Goal: Use online tool/utility: Utilize a website feature to perform a specific function

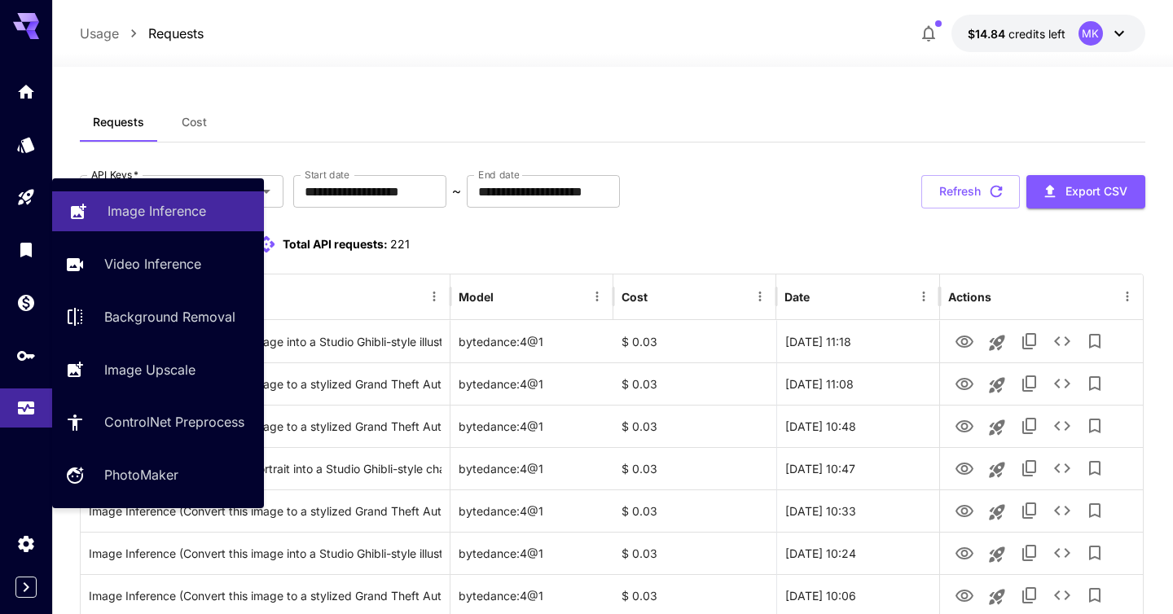
click at [125, 219] on p "Image Inference" at bounding box center [157, 211] width 99 height 20
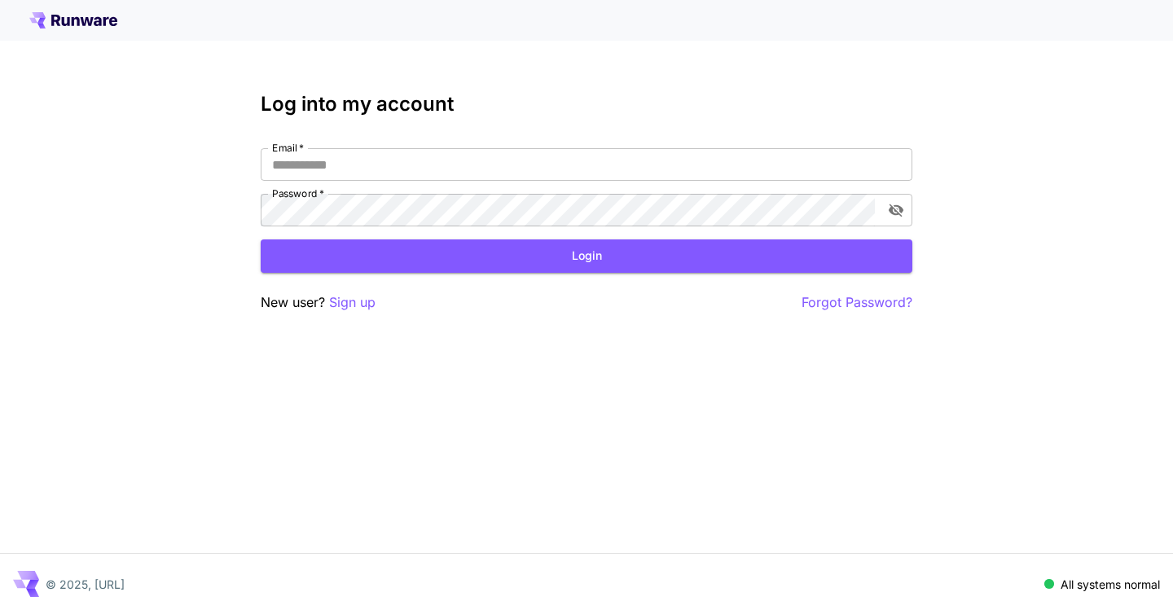
type input "**********"
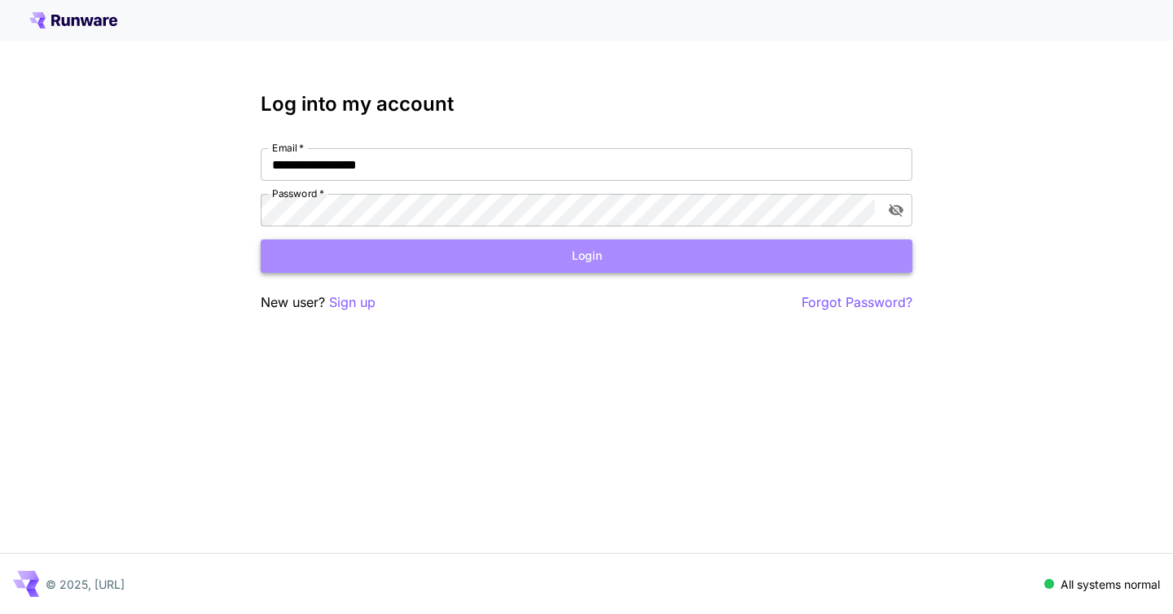
click at [365, 260] on button "Login" at bounding box center [587, 255] width 652 height 33
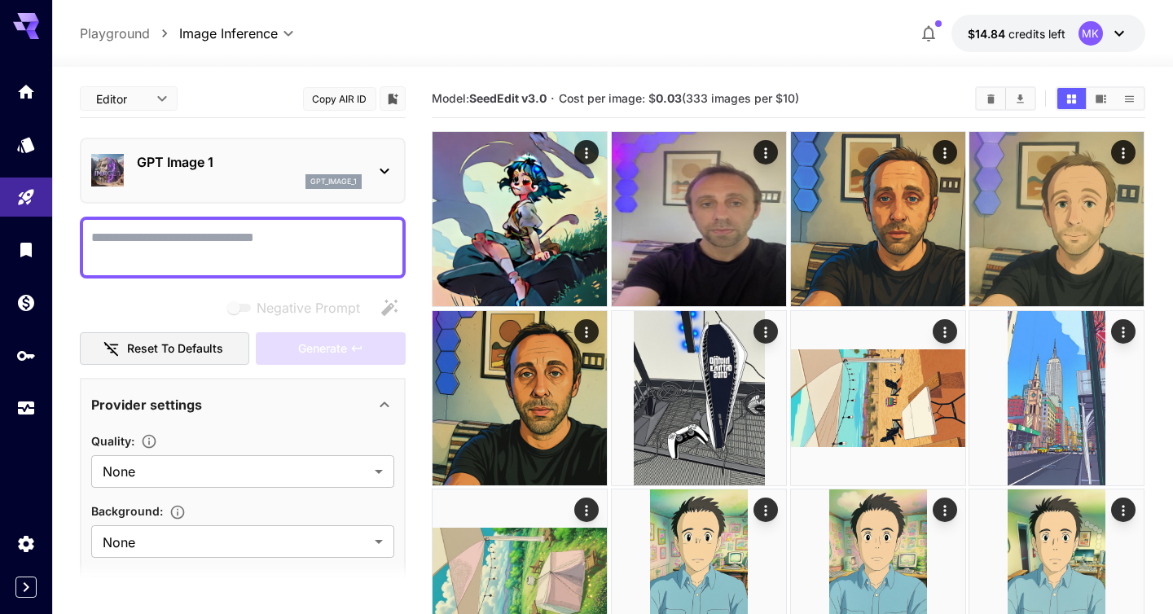
click at [279, 164] on p "GPT Image 1" at bounding box center [249, 162] width 225 height 20
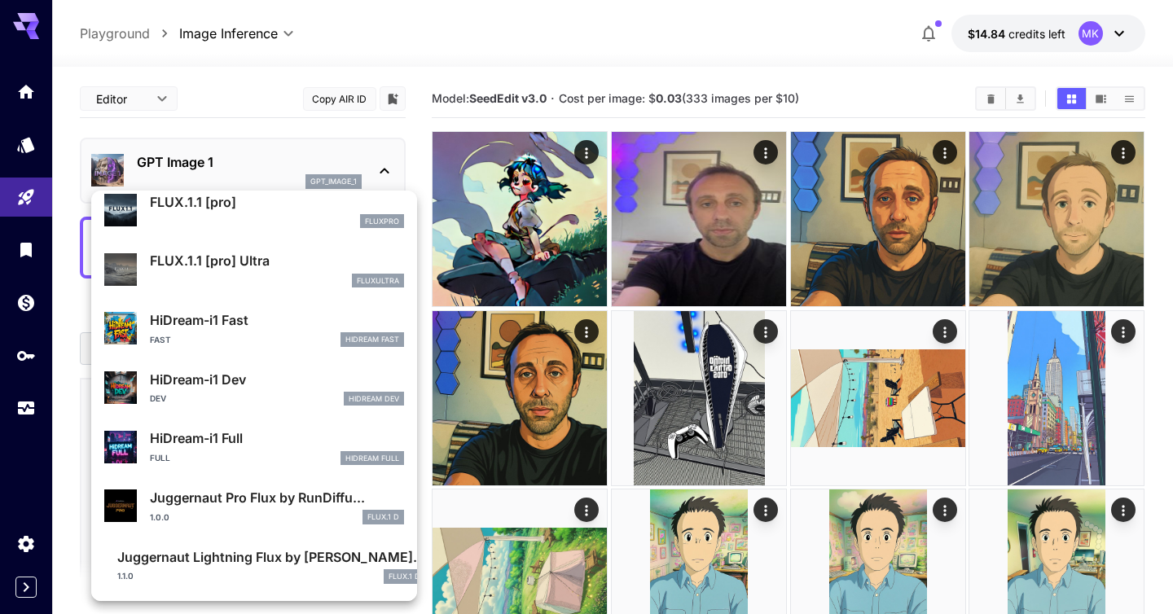
scroll to position [1140, 0]
click at [246, 99] on div at bounding box center [586, 307] width 1173 height 614
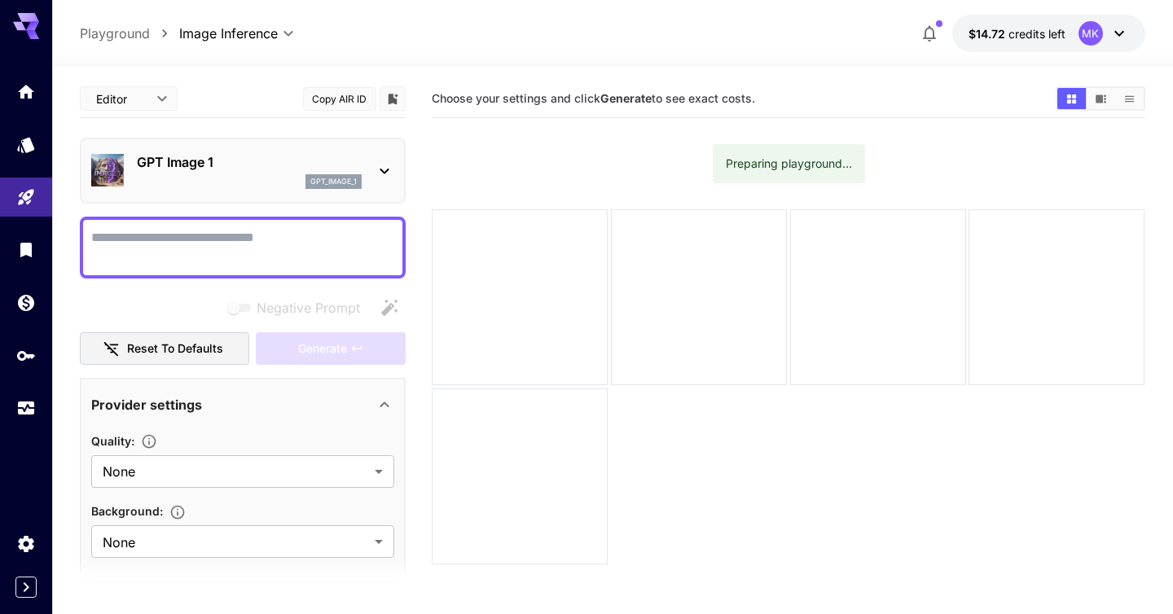
click at [255, 250] on textarea "Negative Prompt" at bounding box center [242, 247] width 303 height 39
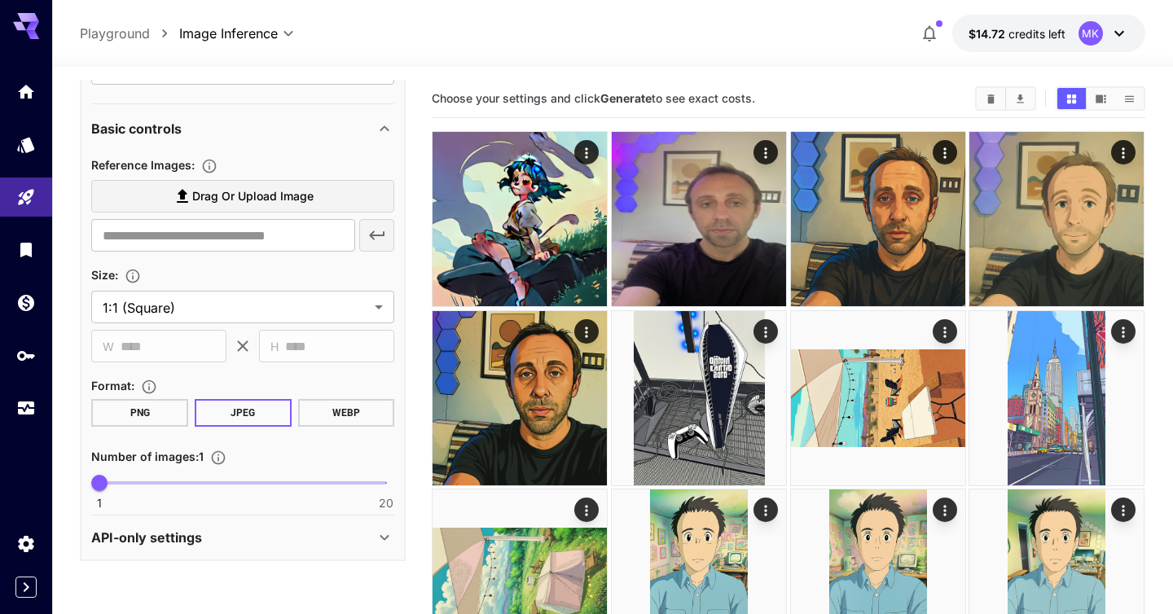
scroll to position [471, 0]
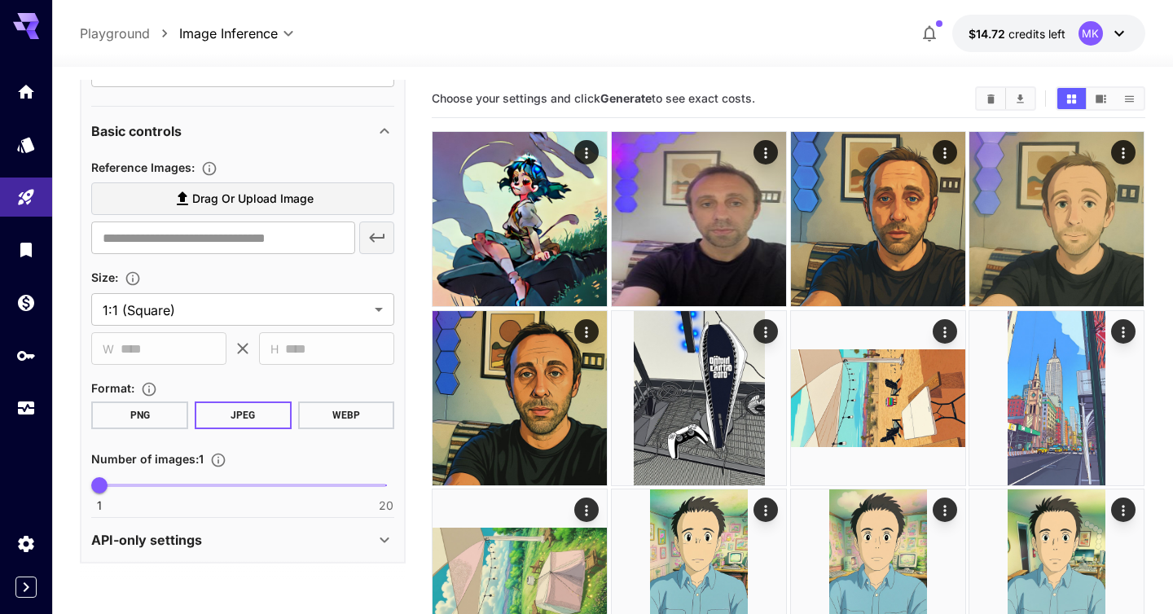
type textarea "**********"
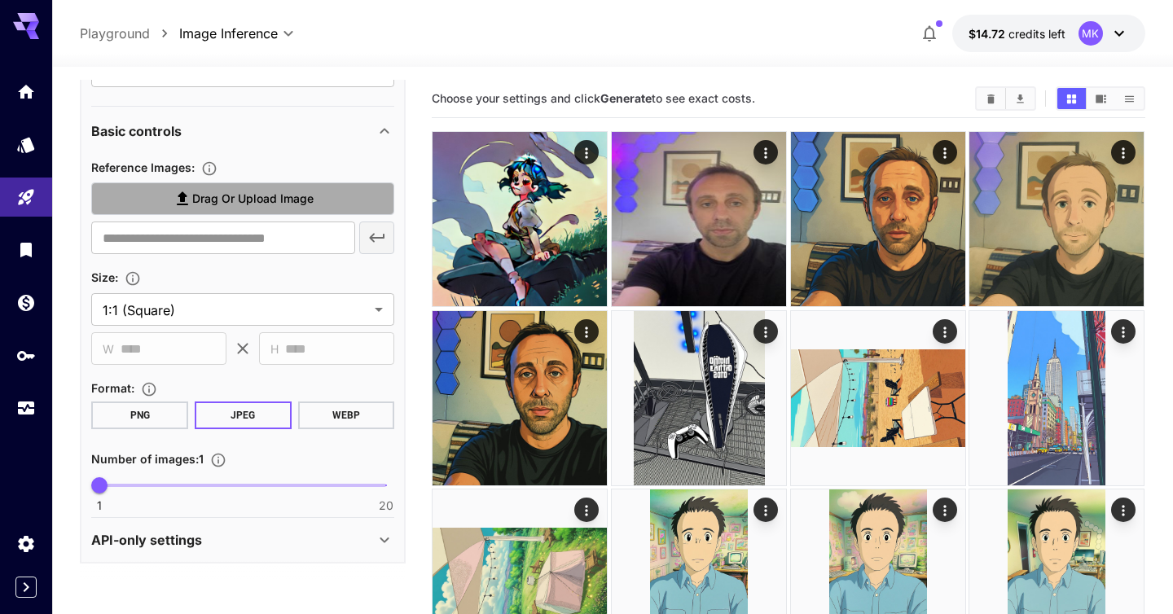
click at [285, 202] on span "Drag or upload image" at bounding box center [252, 199] width 121 height 20
click at [0, 0] on input "Drag or upload image" at bounding box center [0, 0] width 0 height 0
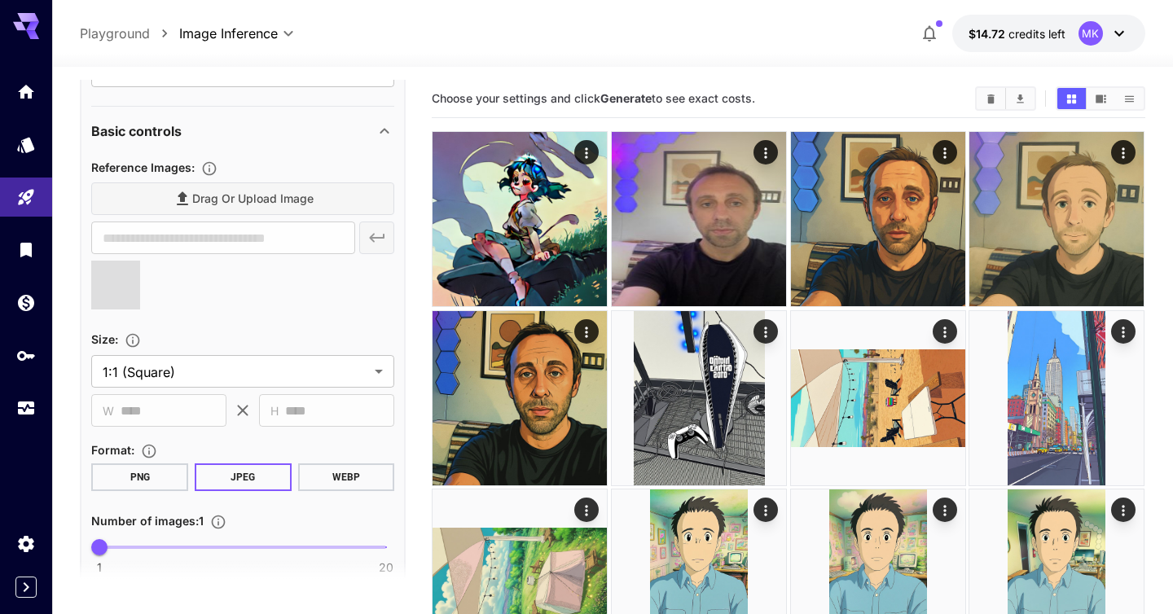
scroll to position [535, 0]
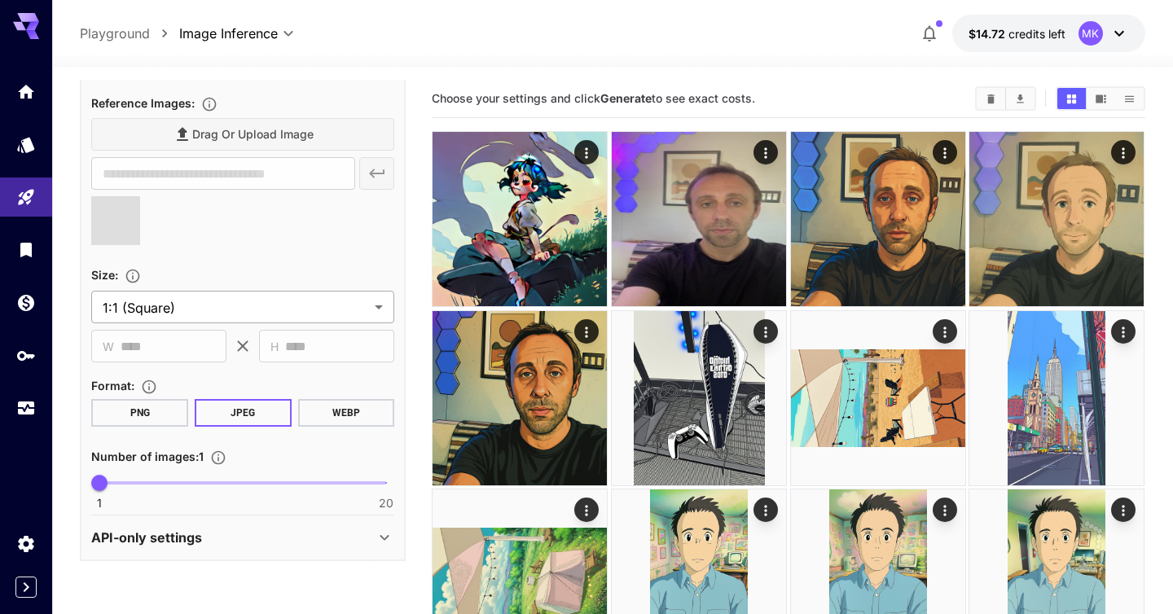
type input "**********"
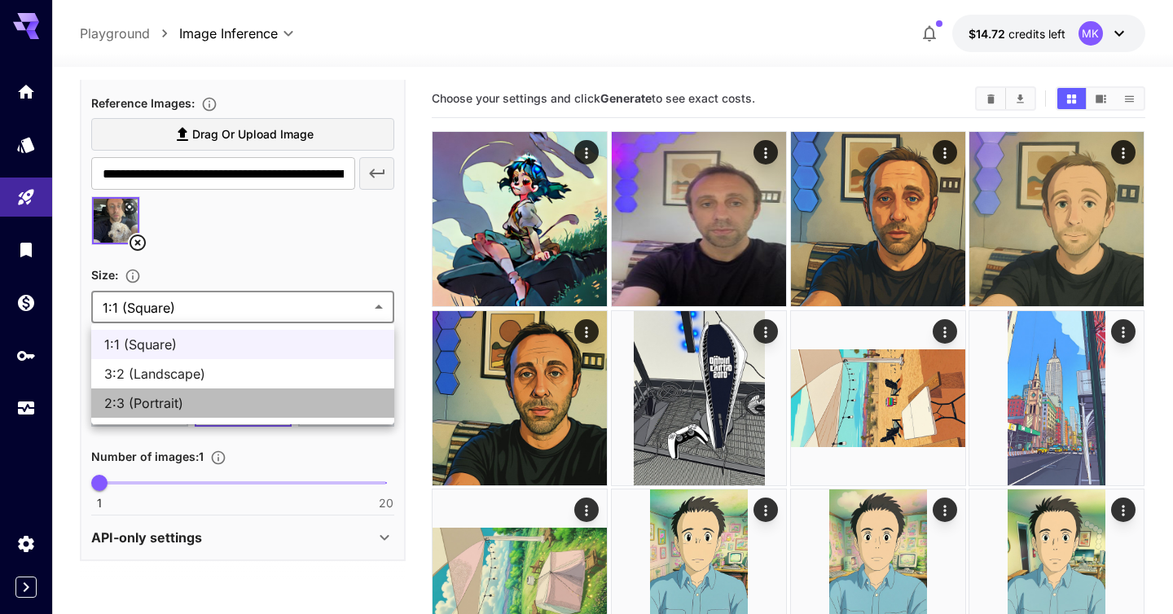
click at [286, 395] on span "2:3 (Portrait)" at bounding box center [242, 403] width 277 height 20
type input "**********"
type input "****"
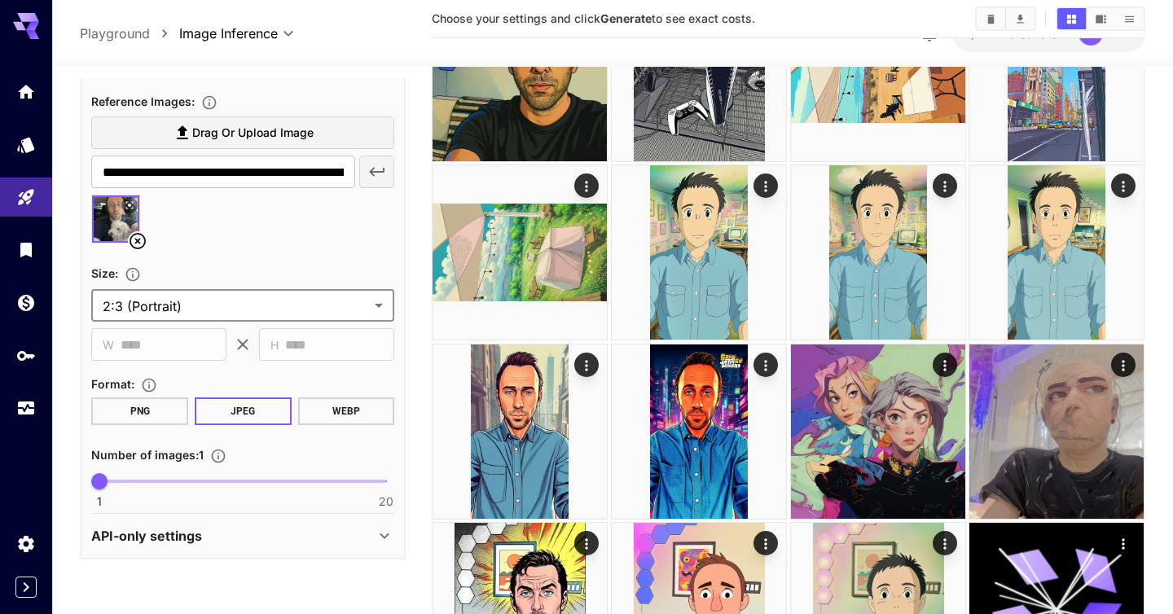
scroll to position [341, 0]
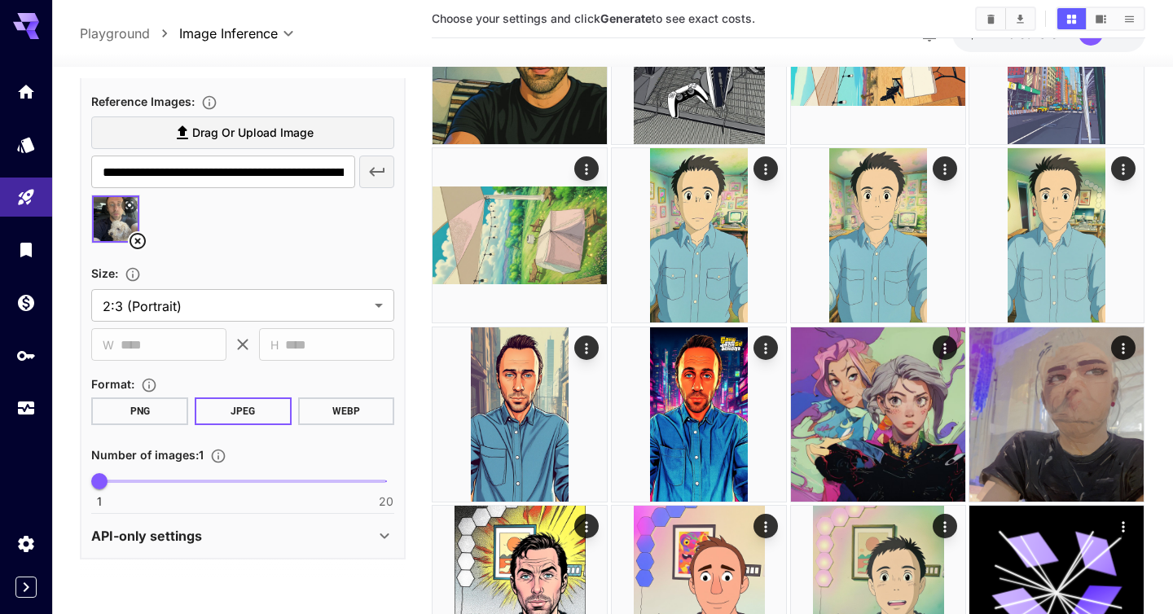
click at [367, 529] on div "API-only settings" at bounding box center [232, 536] width 283 height 20
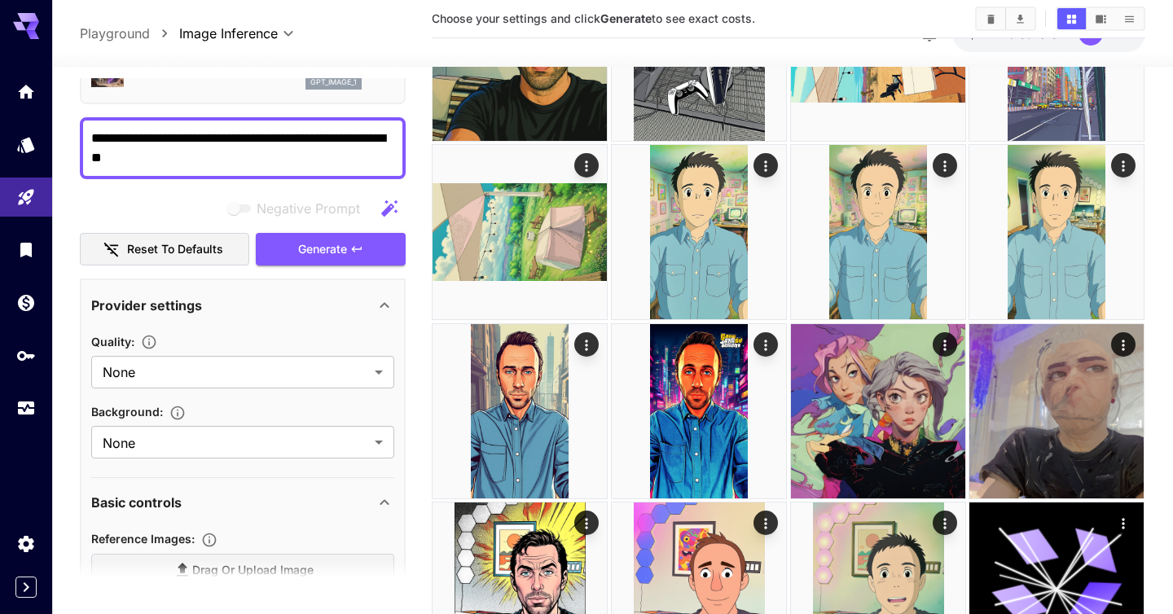
scroll to position [81, 0]
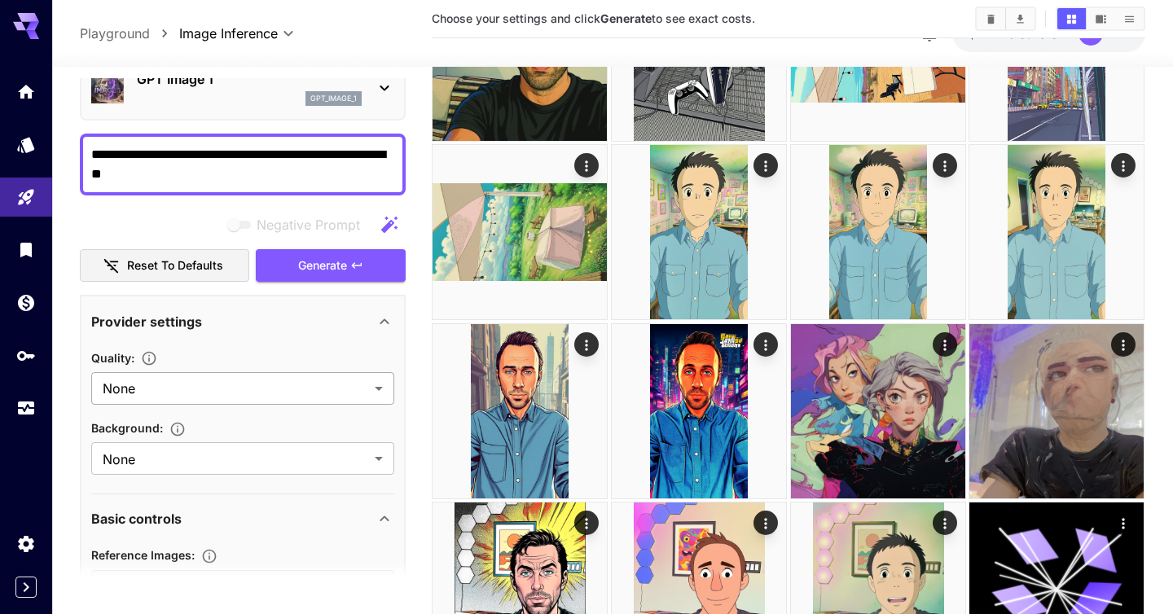
click at [232, 380] on body "**********" at bounding box center [586, 548] width 1173 height 1787
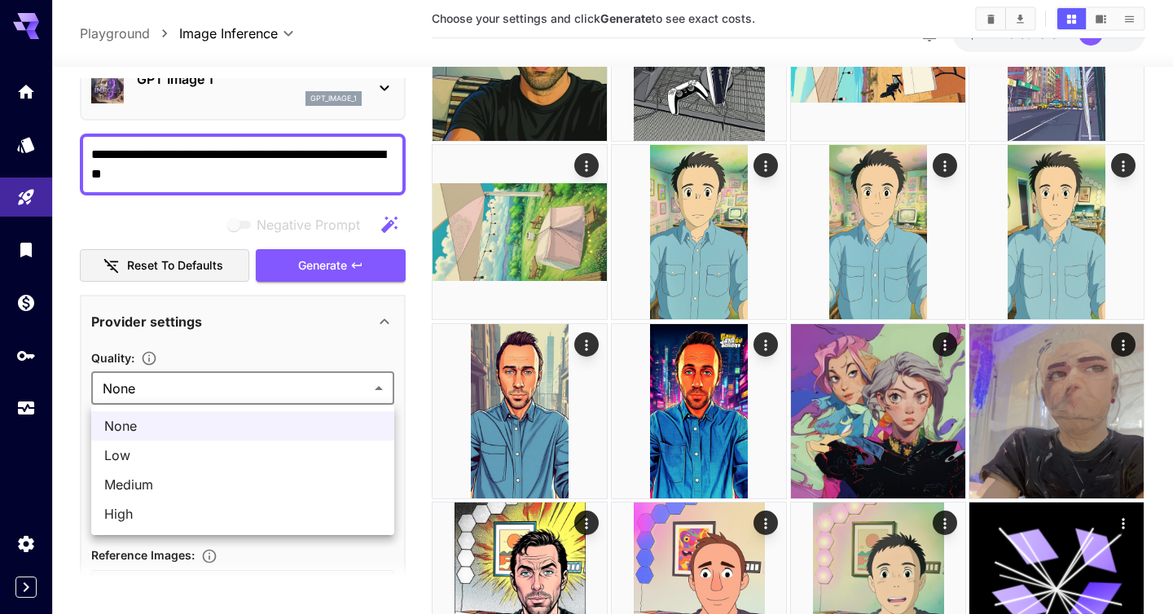
click at [216, 480] on span "Medium" at bounding box center [242, 485] width 277 height 20
type input "******"
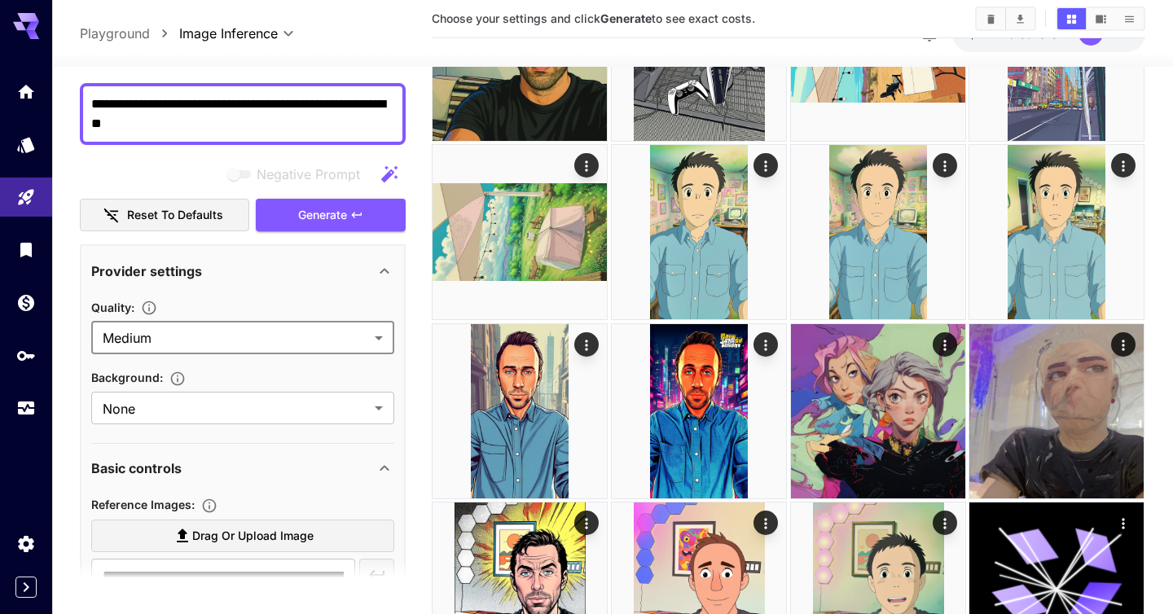
scroll to position [253, 0]
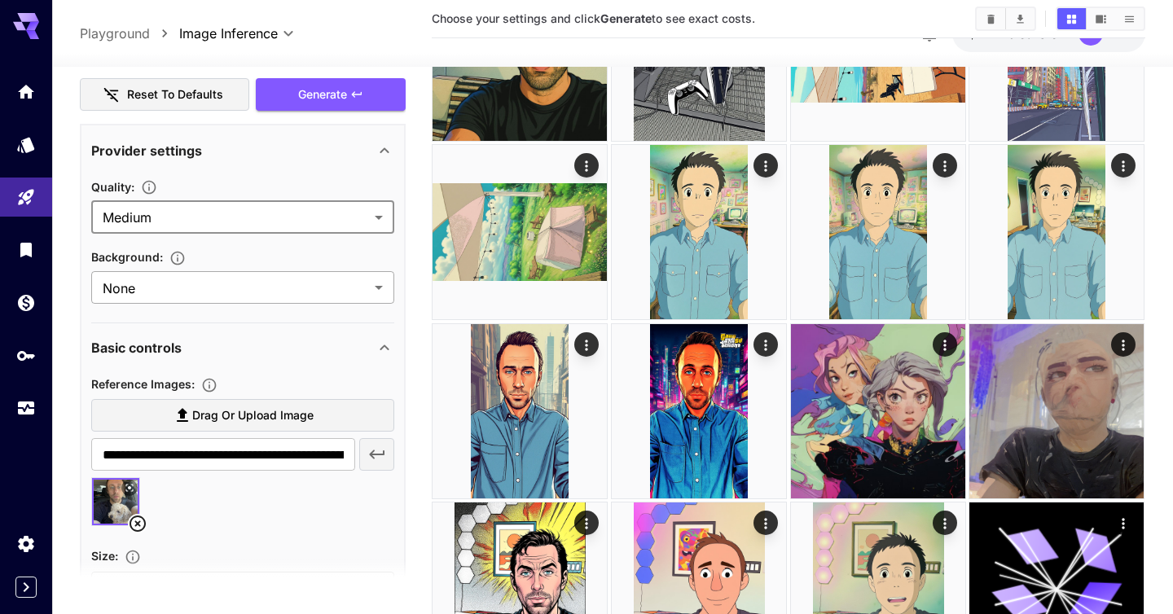
click at [292, 291] on body "**********" at bounding box center [586, 548] width 1173 height 1787
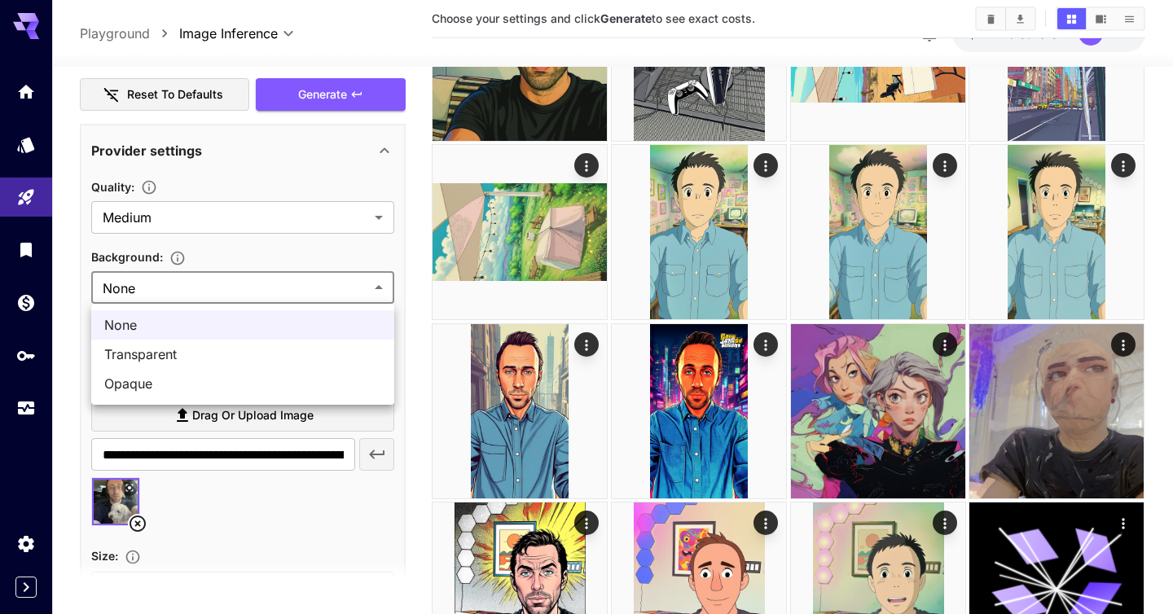
click at [407, 254] on div at bounding box center [586, 307] width 1173 height 614
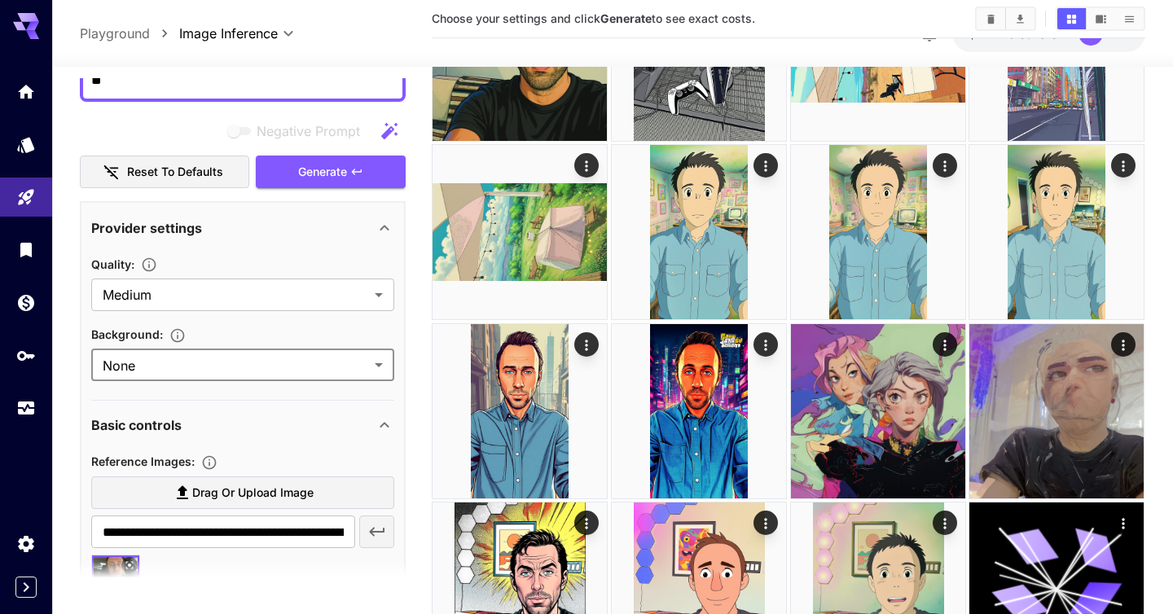
scroll to position [174, 0]
click at [156, 262] on icon "button" at bounding box center [149, 265] width 16 height 16
click at [149, 267] on icon "button" at bounding box center [149, 265] width 16 height 16
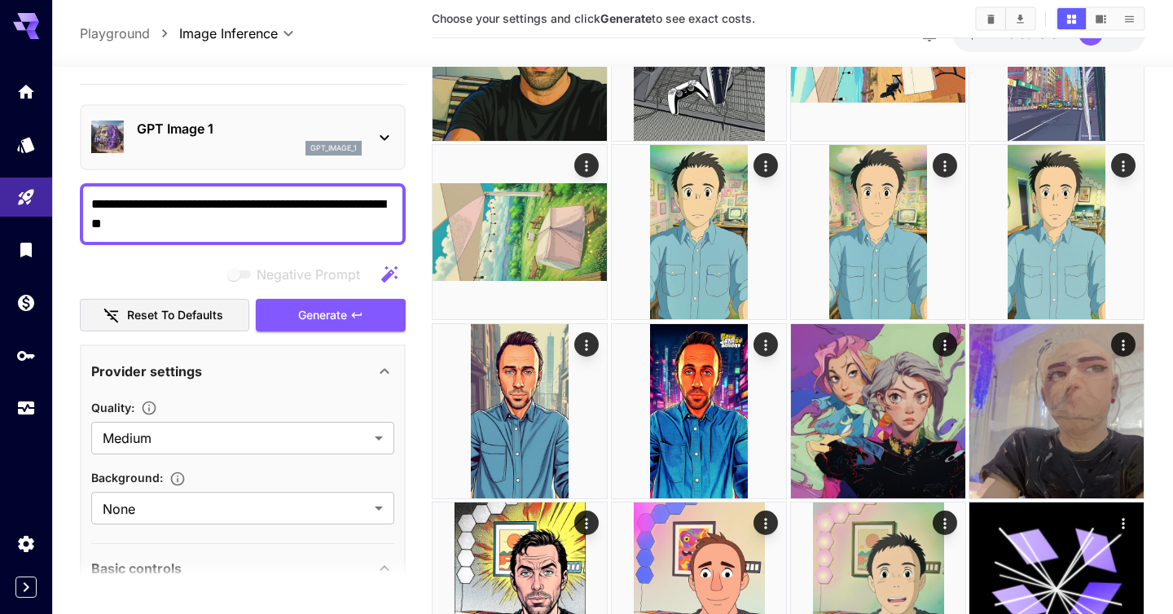
scroll to position [0, 0]
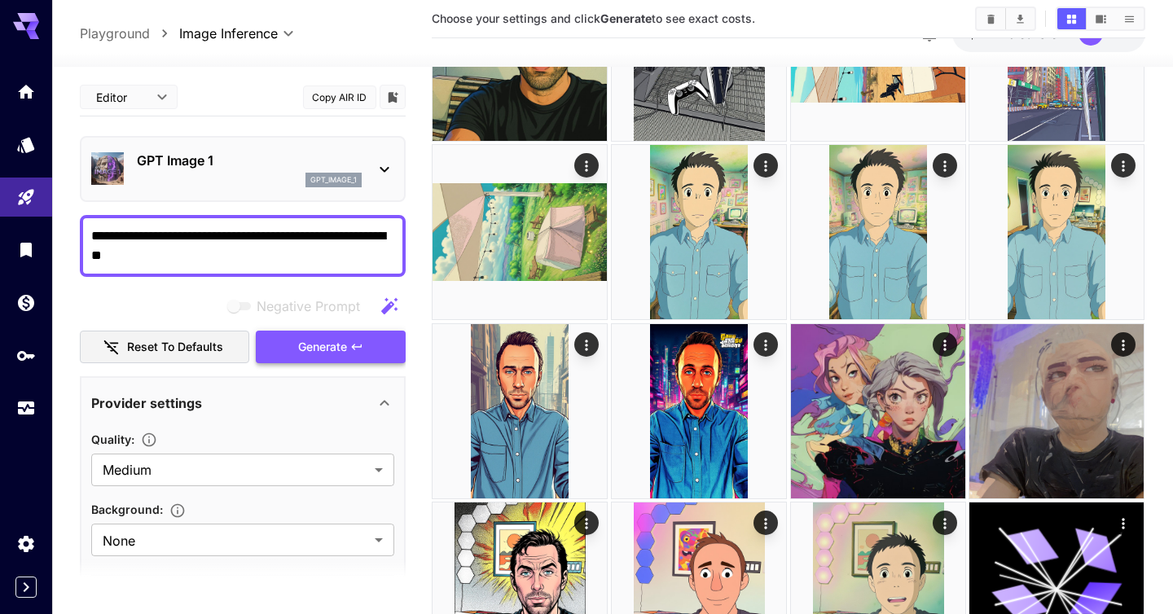
click at [358, 358] on button "Generate" at bounding box center [331, 347] width 150 height 33
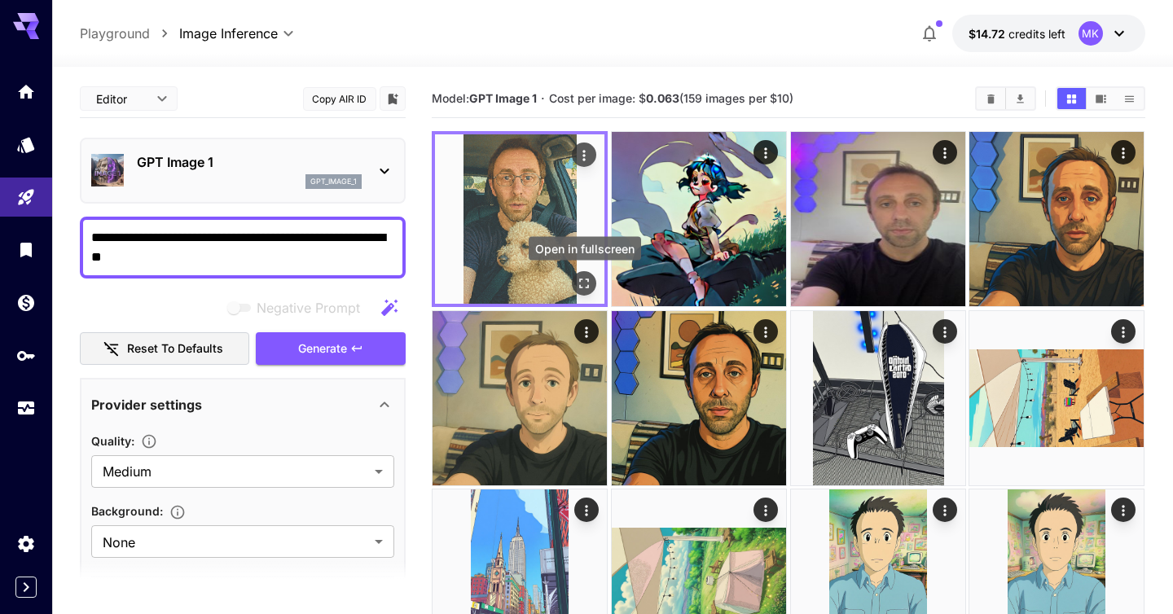
click at [587, 288] on icon "Open in fullscreen" at bounding box center [585, 284] width 10 height 10
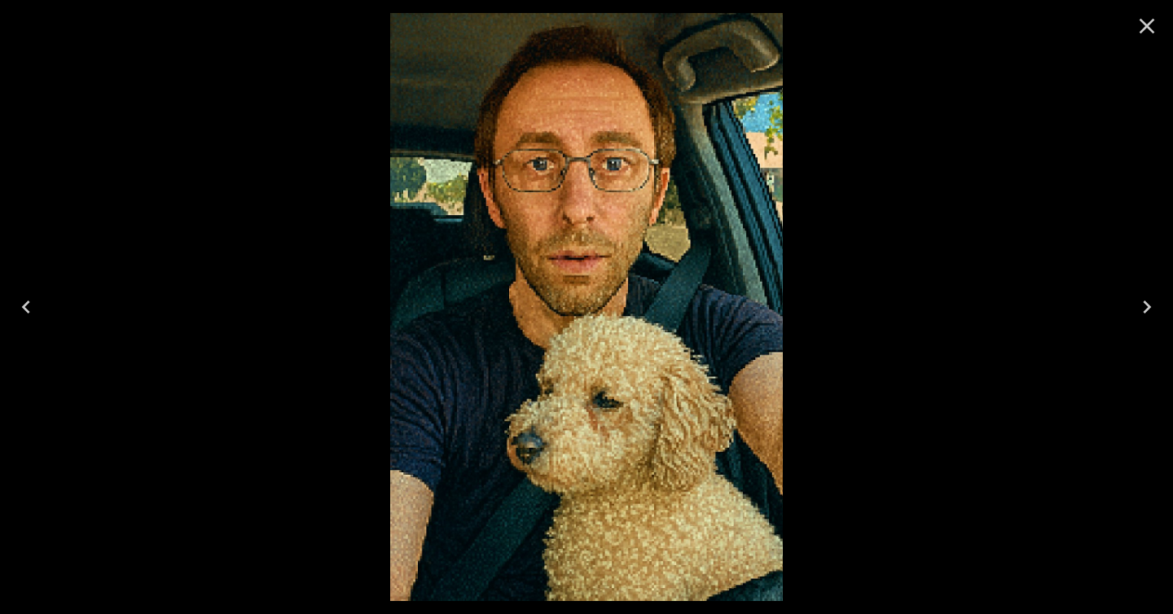
click at [1144, 33] on icon "Close" at bounding box center [1147, 26] width 26 height 26
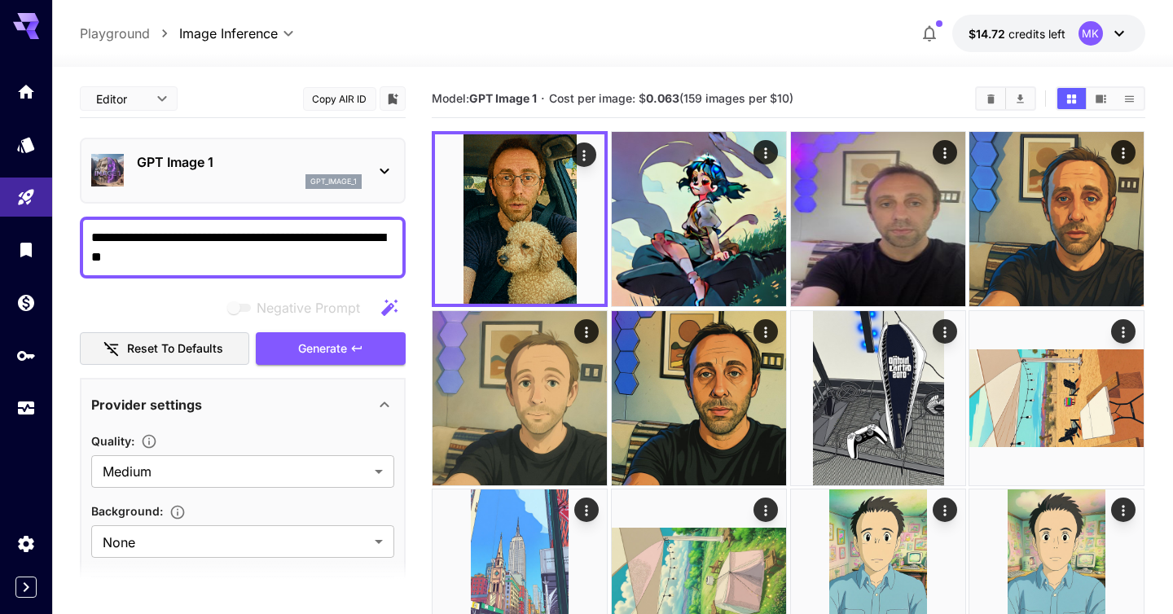
drag, startPoint x: 356, startPoint y: 238, endPoint x: 303, endPoint y: 235, distance: 53.0
click at [303, 235] on textarea "**********" at bounding box center [242, 247] width 303 height 39
click at [336, 354] on span "Generate" at bounding box center [322, 349] width 49 height 20
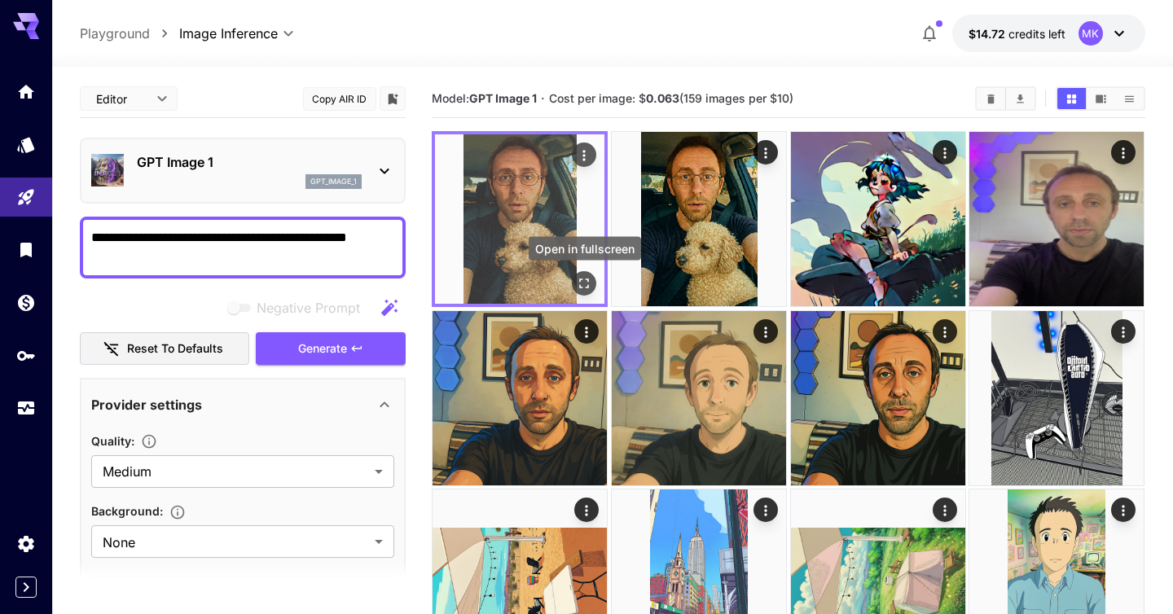
click at [585, 279] on icon "Open in fullscreen" at bounding box center [585, 283] width 16 height 16
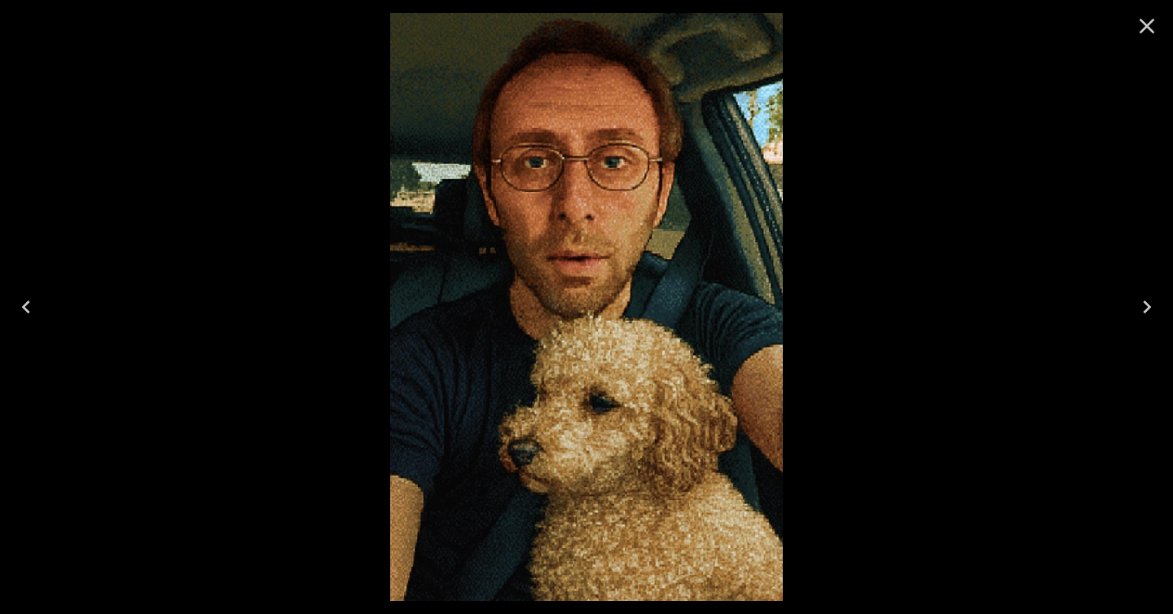
click at [1140, 25] on icon "Close" at bounding box center [1147, 26] width 26 height 26
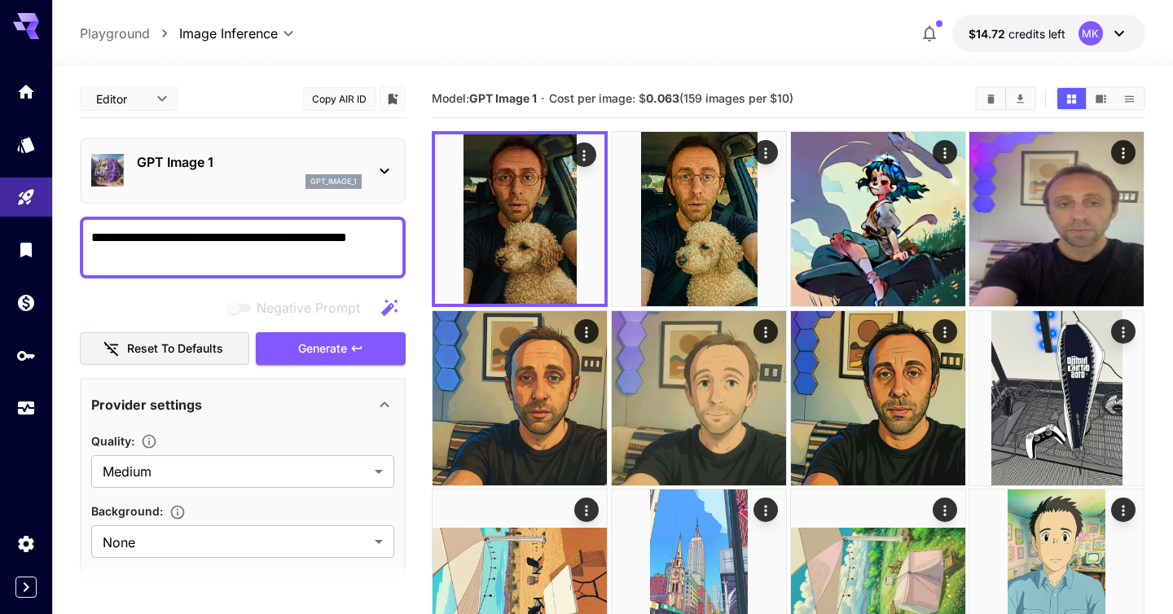
click at [227, 239] on textarea "**********" at bounding box center [242, 247] width 303 height 39
type textarea "******"
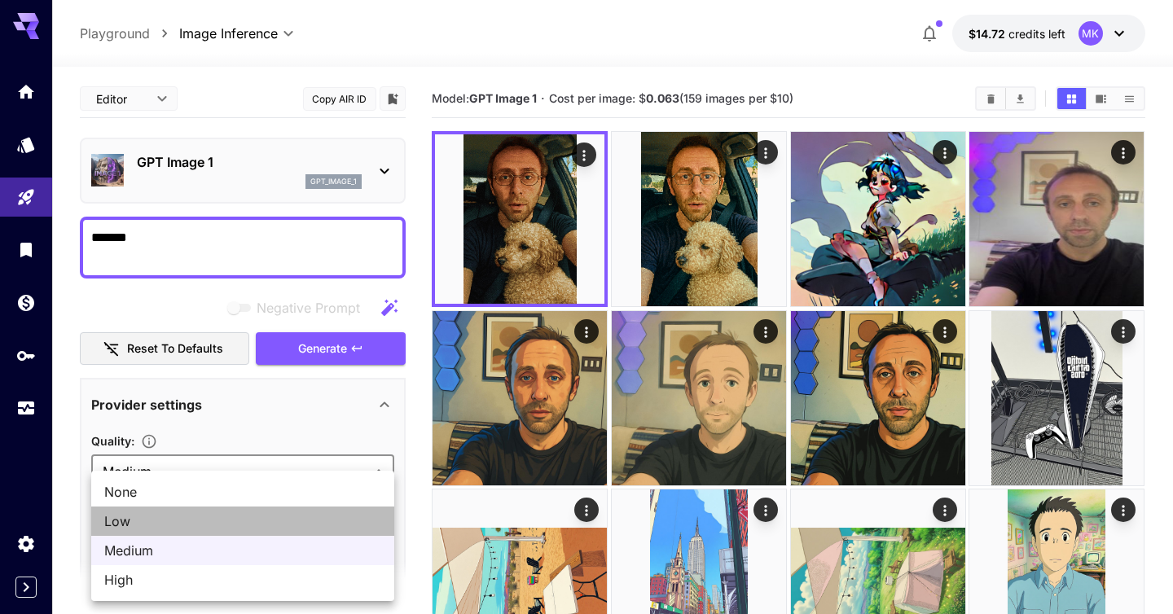
click at [296, 513] on span "Low" at bounding box center [242, 522] width 277 height 20
type input "***"
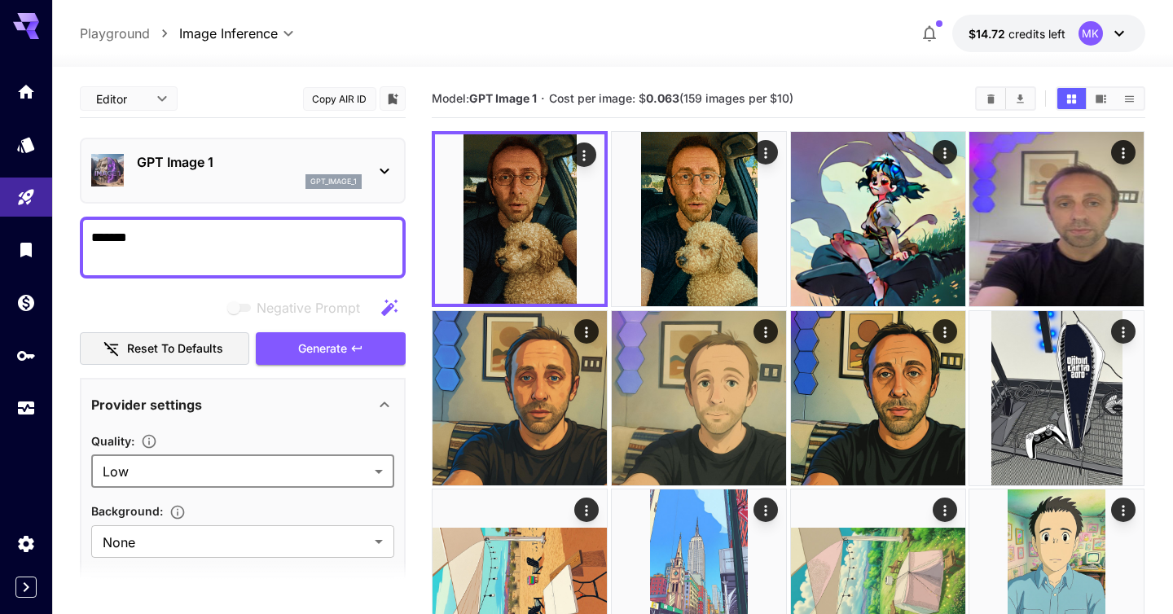
click at [200, 228] on textarea "******" at bounding box center [242, 247] width 303 height 39
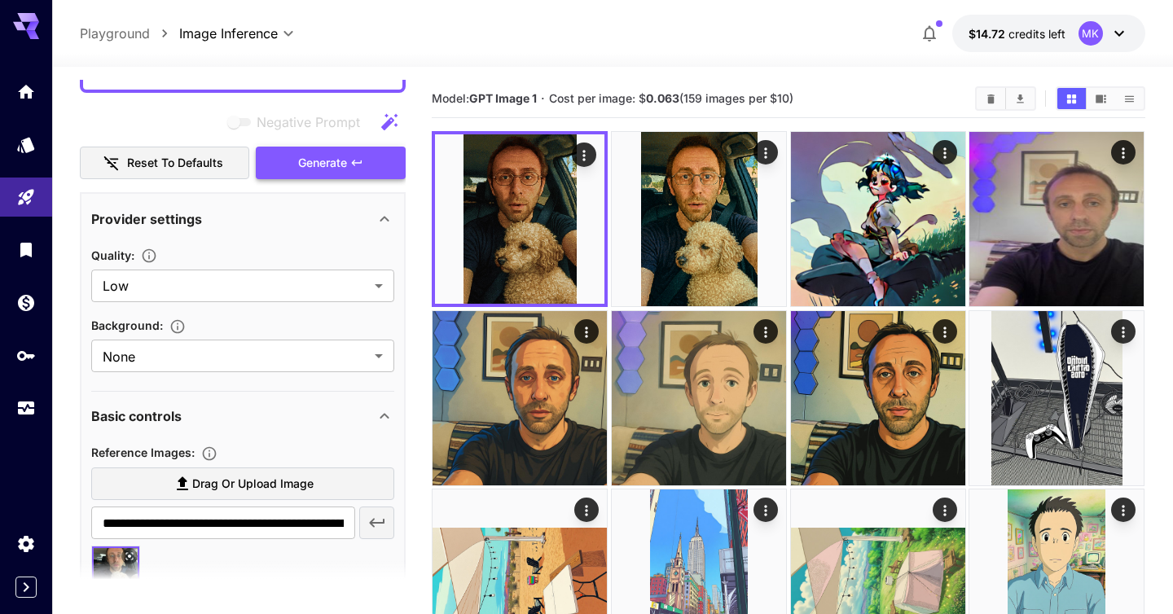
scroll to position [192, 0]
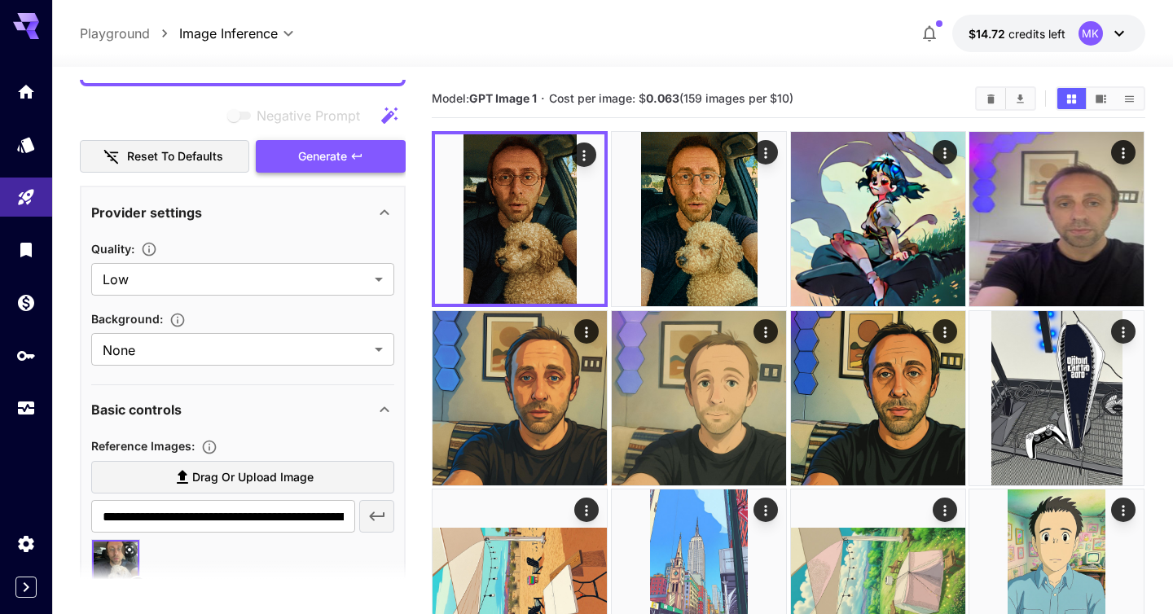
type textarea "**********"
click at [332, 147] on span "Generate" at bounding box center [322, 157] width 49 height 20
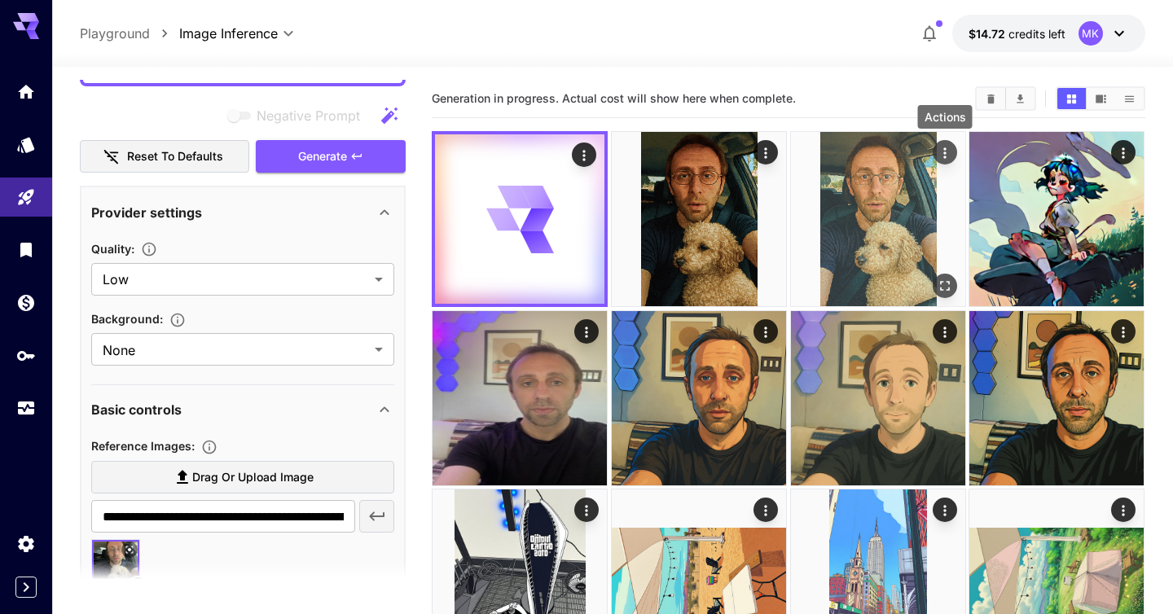
click at [945, 162] on button "Actions" at bounding box center [945, 152] width 24 height 24
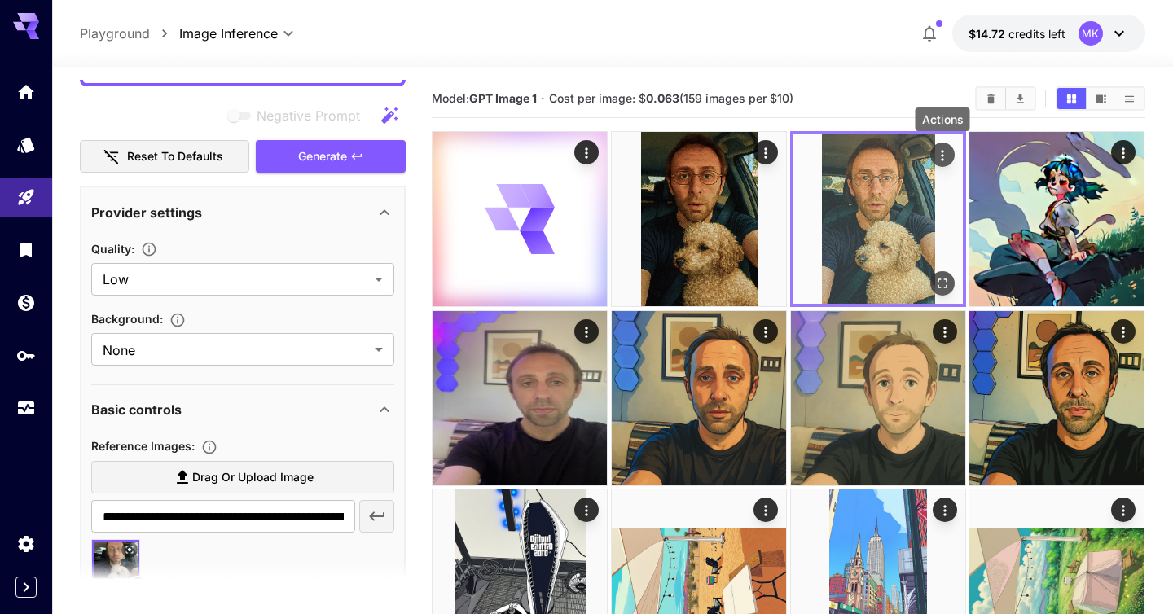
click at [944, 153] on icon "Actions" at bounding box center [942, 155] width 16 height 16
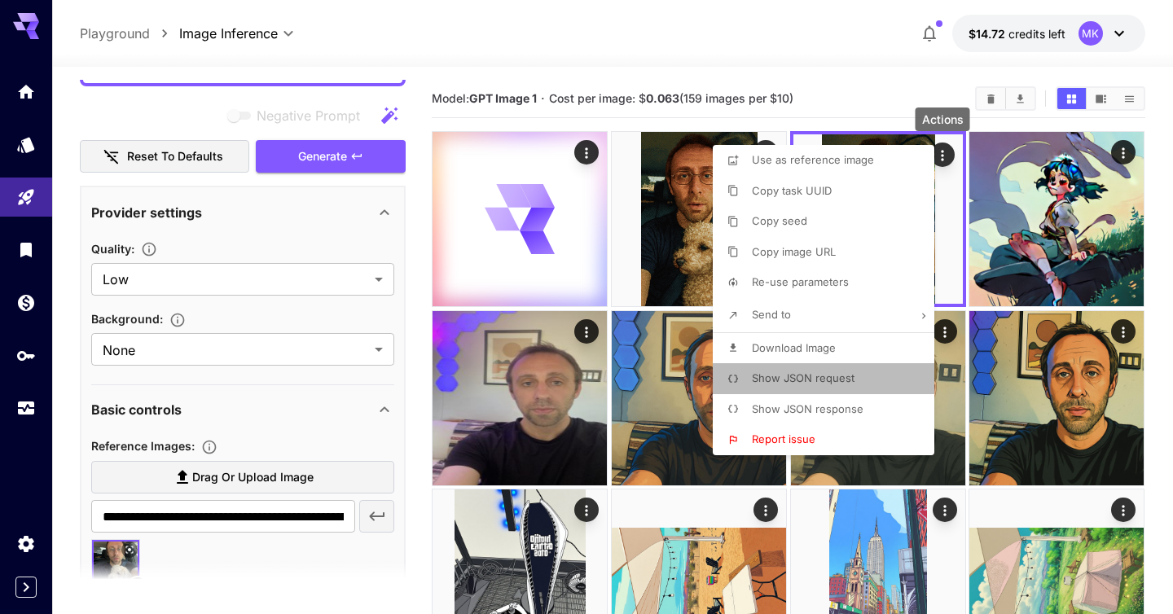
click at [793, 380] on span "Show JSON request" at bounding box center [803, 377] width 103 height 13
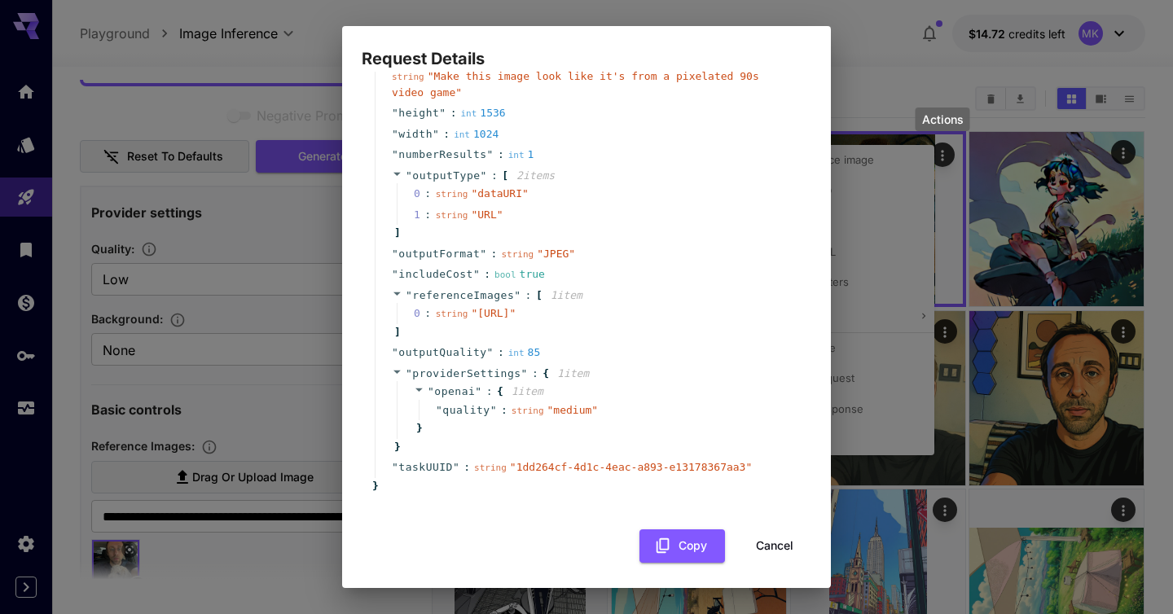
scroll to position [109, 0]
click at [865, 81] on div "Request Details { 13 item s " taskType " : string " imageInference " " model " …" at bounding box center [586, 307] width 1173 height 614
click at [768, 562] on button "Cancel" at bounding box center [774, 545] width 73 height 33
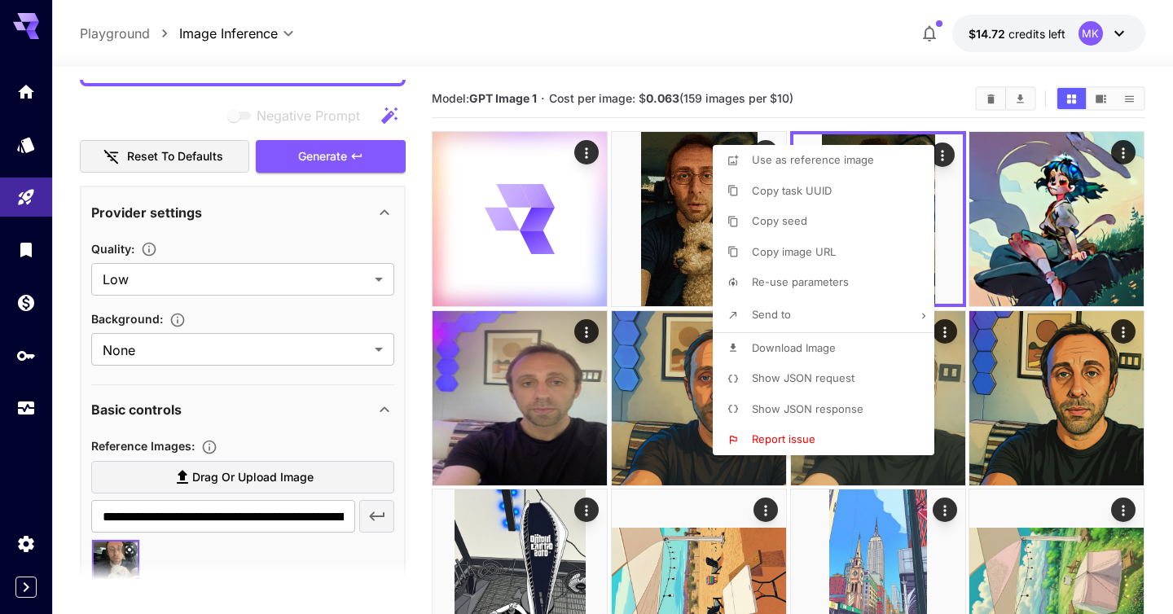
click at [854, 89] on div at bounding box center [586, 307] width 1173 height 614
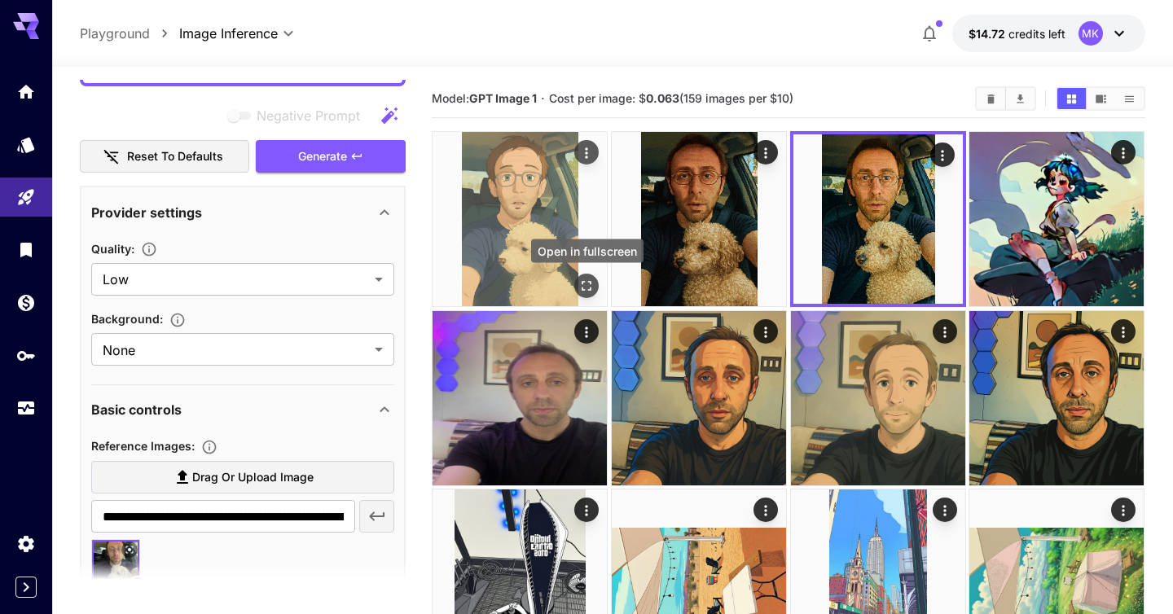
click at [585, 288] on icon "Open in fullscreen" at bounding box center [587, 286] width 16 height 16
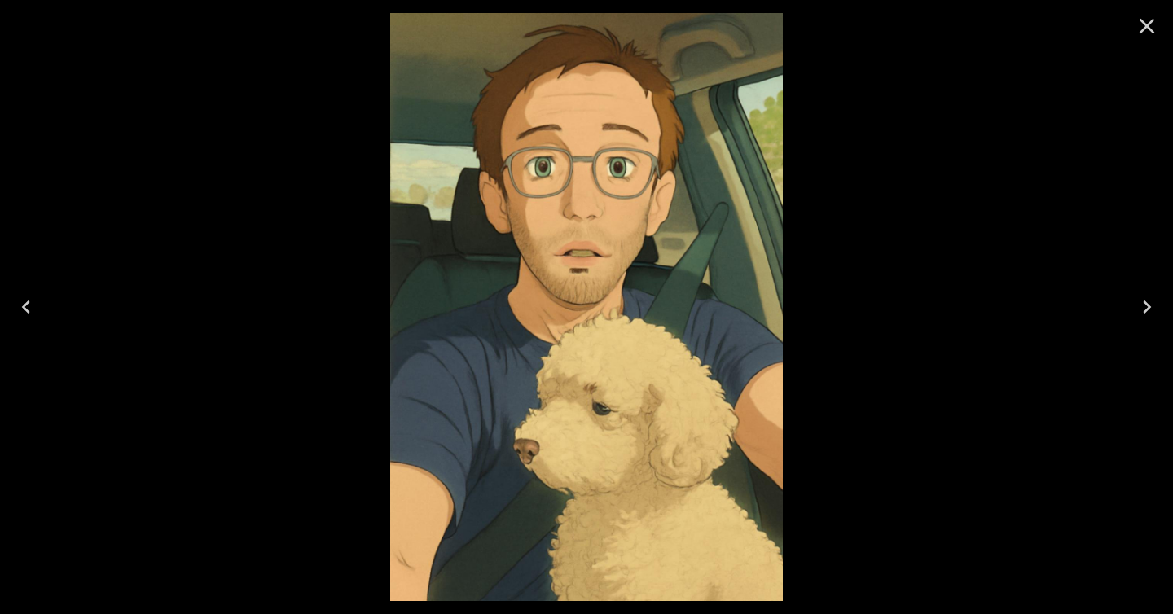
click at [1148, 28] on icon "Close" at bounding box center [1147, 26] width 15 height 15
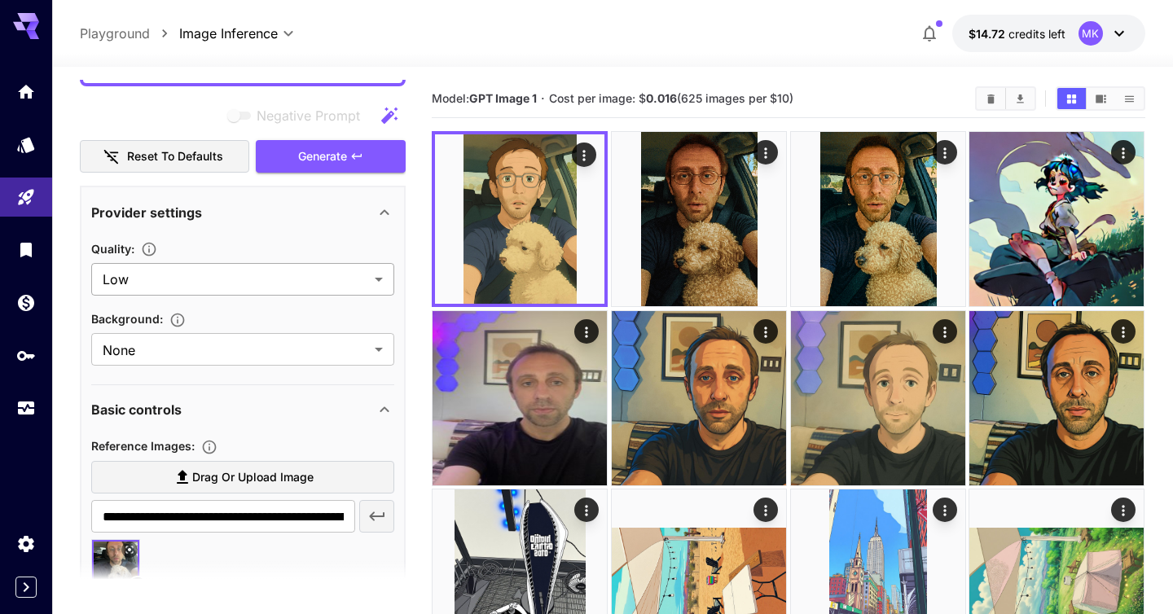
scroll to position [0, 0]
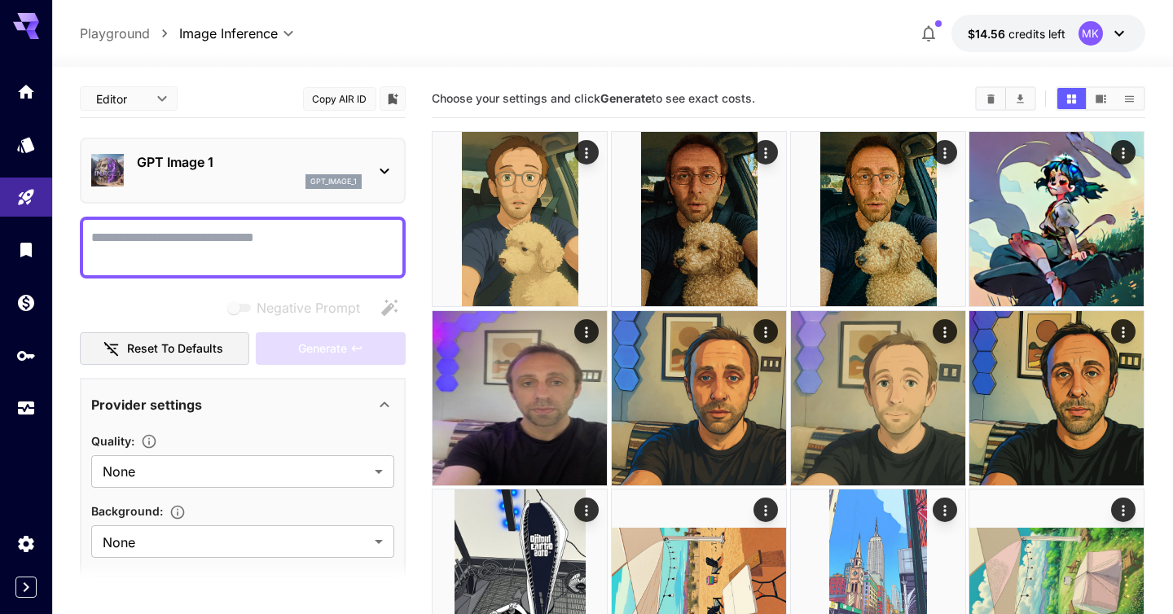
click at [275, 176] on div "gpt_image_1" at bounding box center [249, 181] width 225 height 15
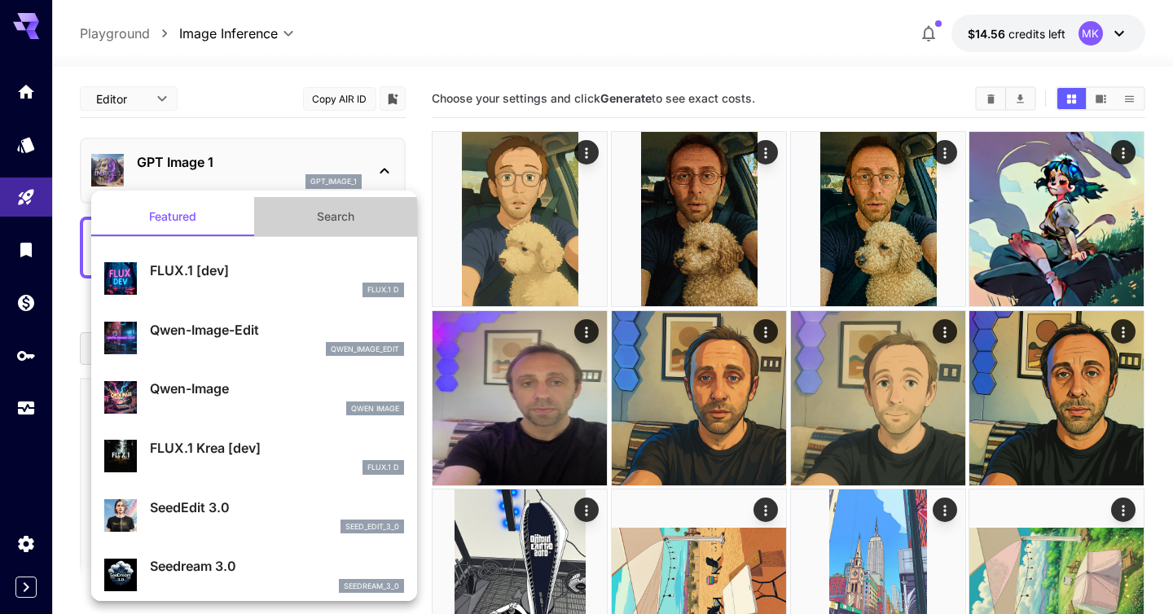
click at [327, 200] on button "Search" at bounding box center [335, 216] width 163 height 39
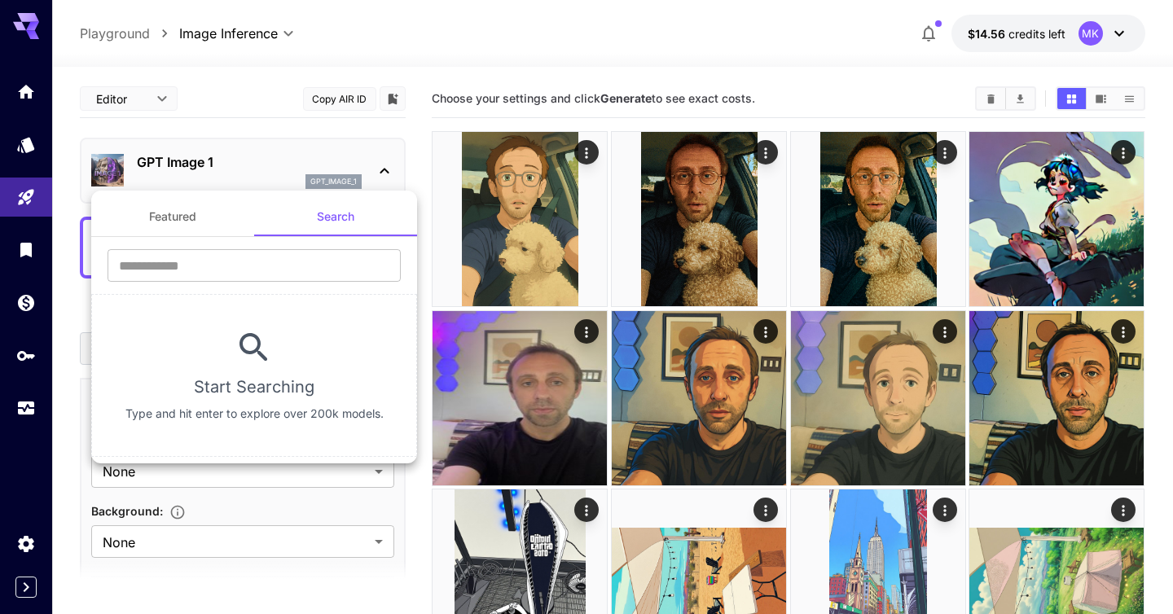
click at [184, 227] on button "Featured" at bounding box center [172, 216] width 163 height 39
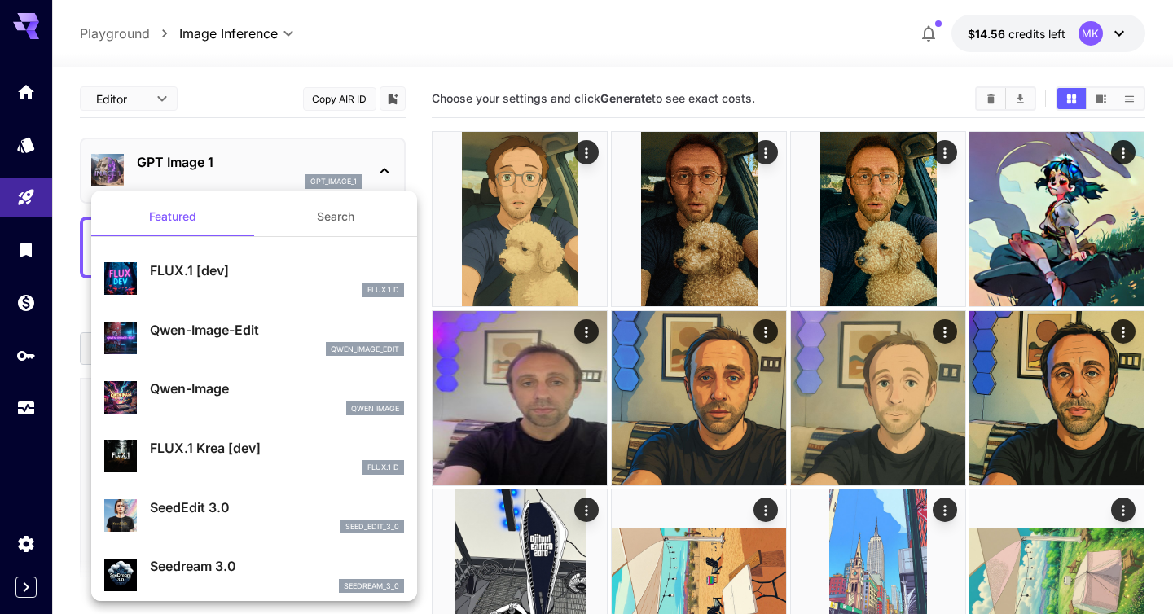
drag, startPoint x: 173, startPoint y: 246, endPoint x: 175, endPoint y: 176, distance: 70.1
click at [175, 176] on div "Featured Search FLUX.1 [dev] FLUX.1 D Qwen-Image-Edit qwen_image_edit Qwen-Imag…" at bounding box center [163, 244] width 326 height 489
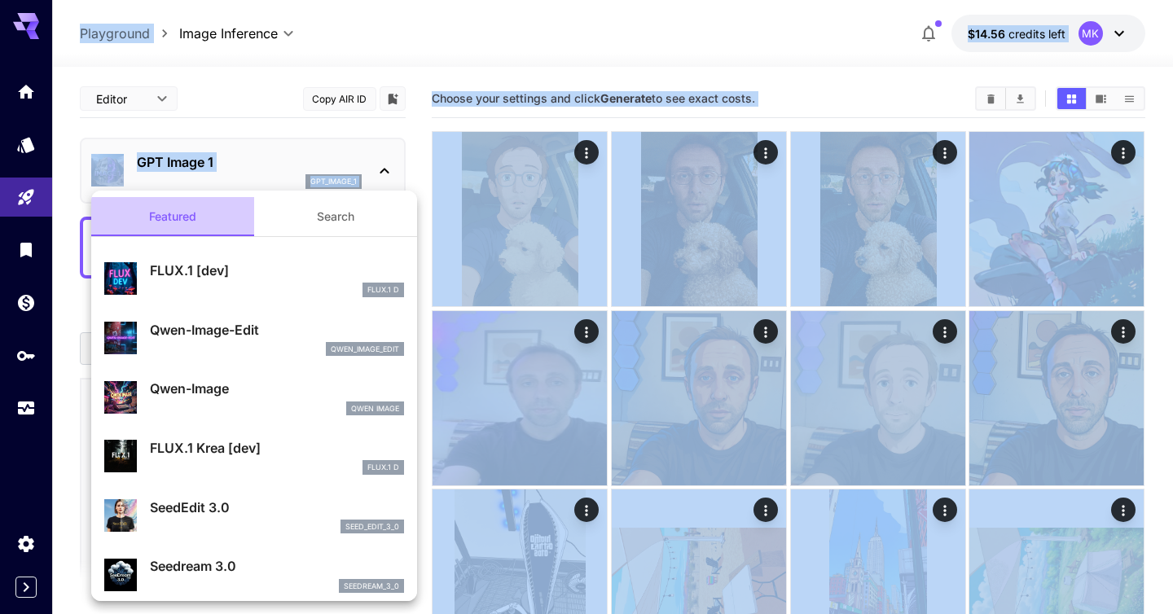
click at [213, 224] on button "Featured" at bounding box center [172, 216] width 163 height 39
drag, startPoint x: 157, startPoint y: 225, endPoint x: 135, endPoint y: 254, distance: 36.7
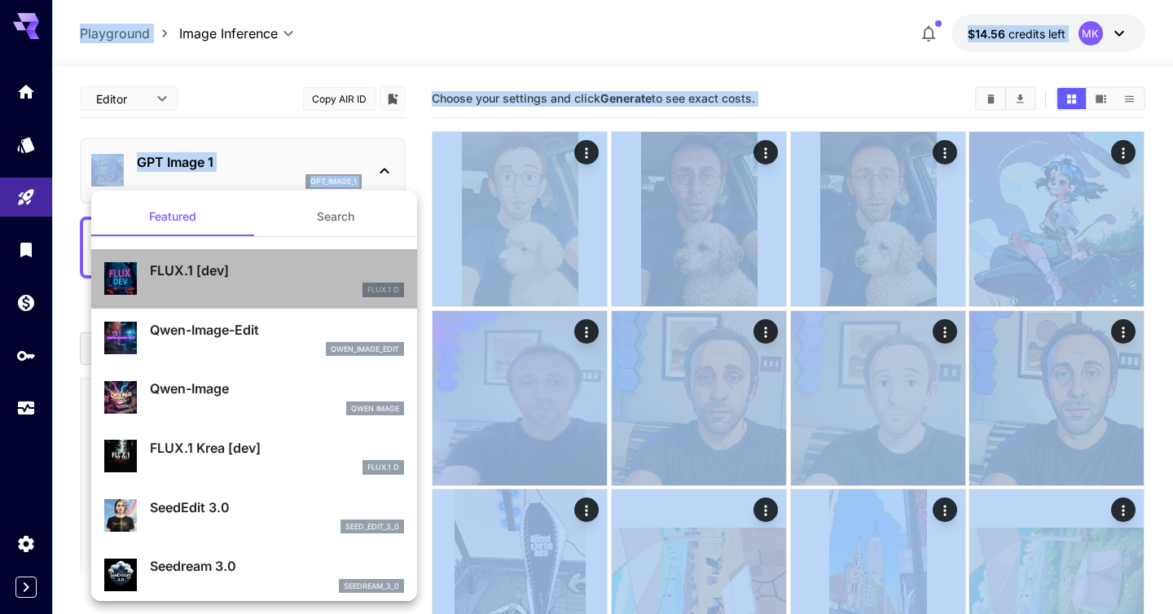
click at [135, 254] on div "FLUX.1 [dev] FLUX.1 D" at bounding box center [254, 279] width 300 height 50
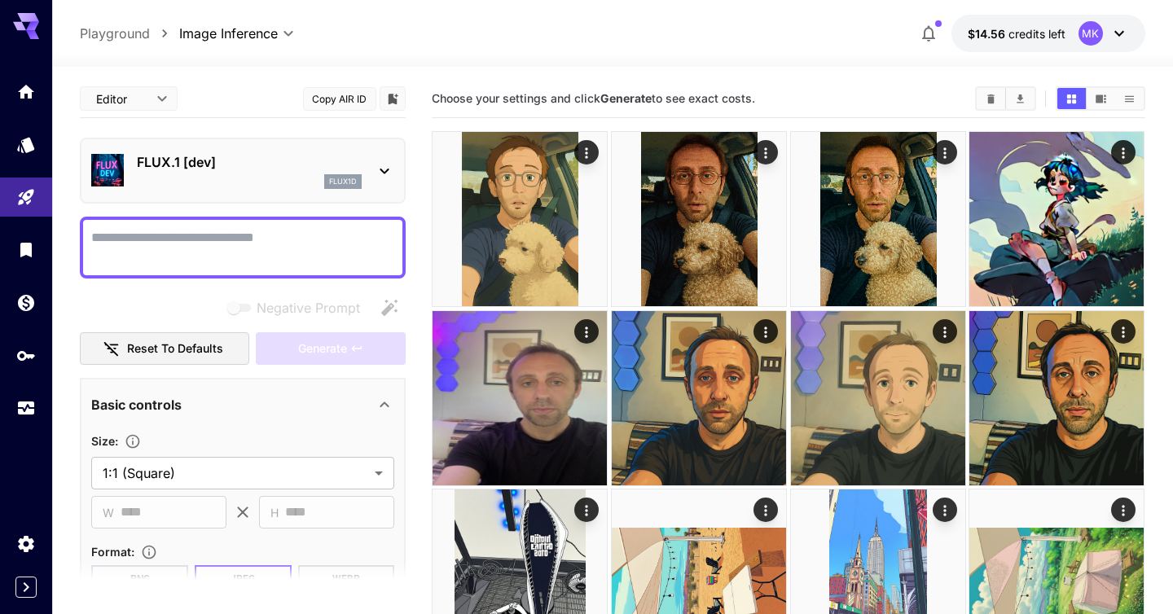
click at [622, 45] on div "**********" at bounding box center [612, 33] width 1065 height 37
click at [388, 160] on div at bounding box center [385, 170] width 20 height 20
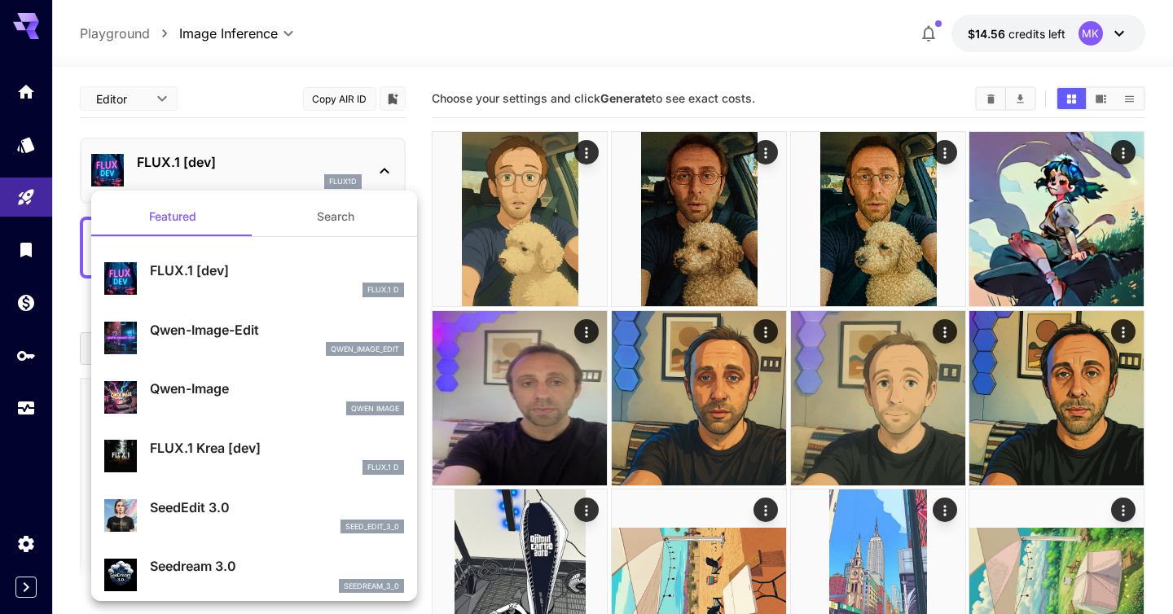
click at [154, 108] on div at bounding box center [586, 307] width 1173 height 614
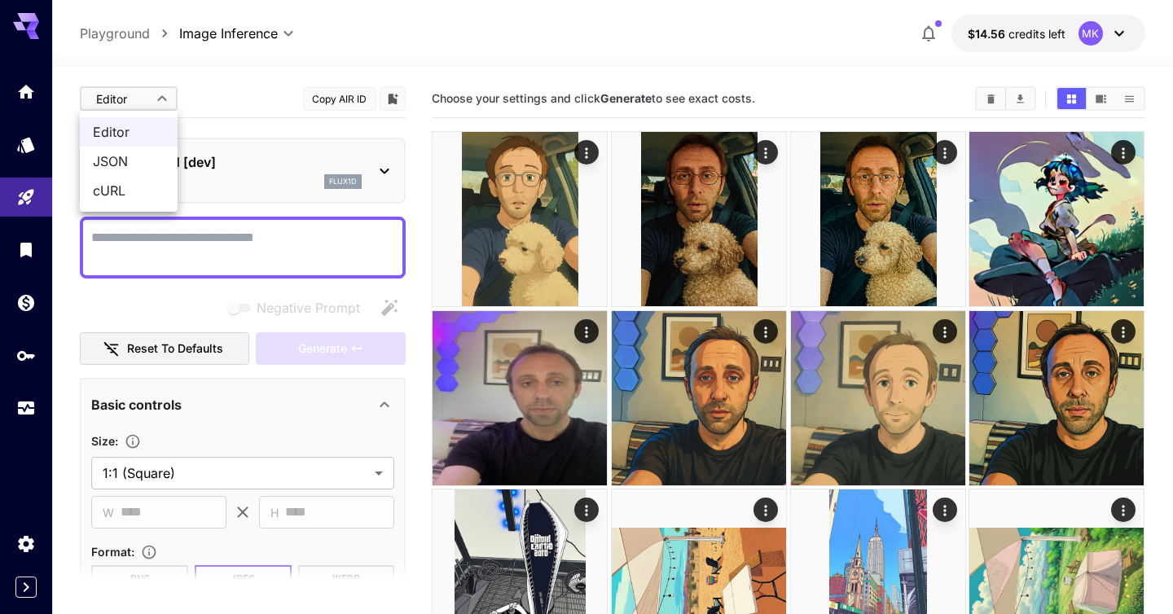
click at [157, 95] on div at bounding box center [586, 307] width 1173 height 614
click at [222, 174] on div "flux1d" at bounding box center [249, 181] width 225 height 15
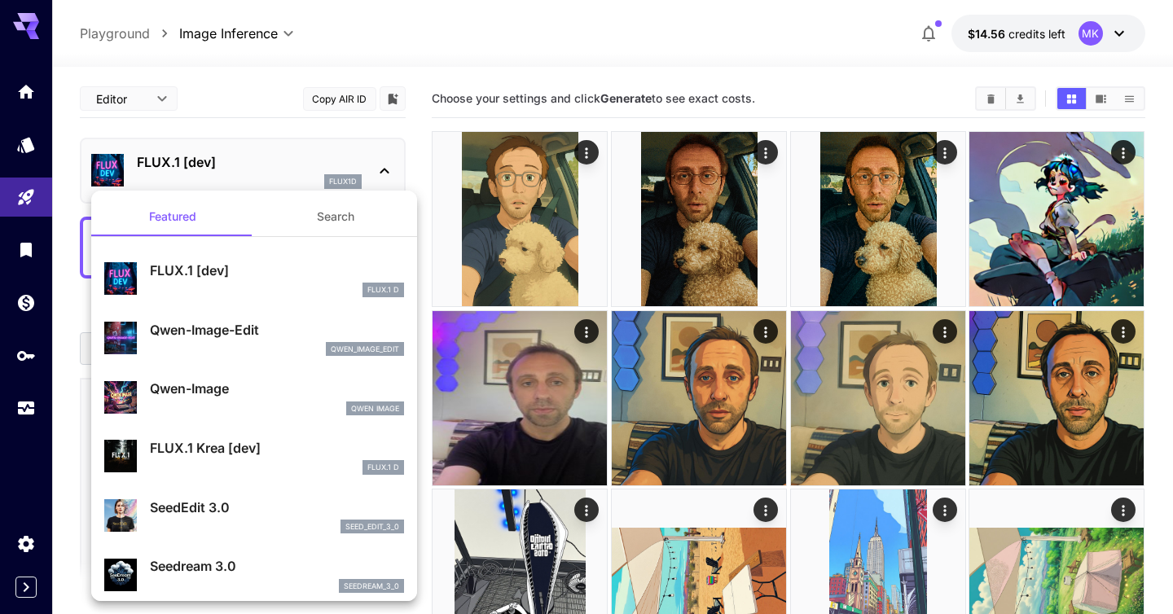
click at [133, 103] on div at bounding box center [586, 307] width 1173 height 614
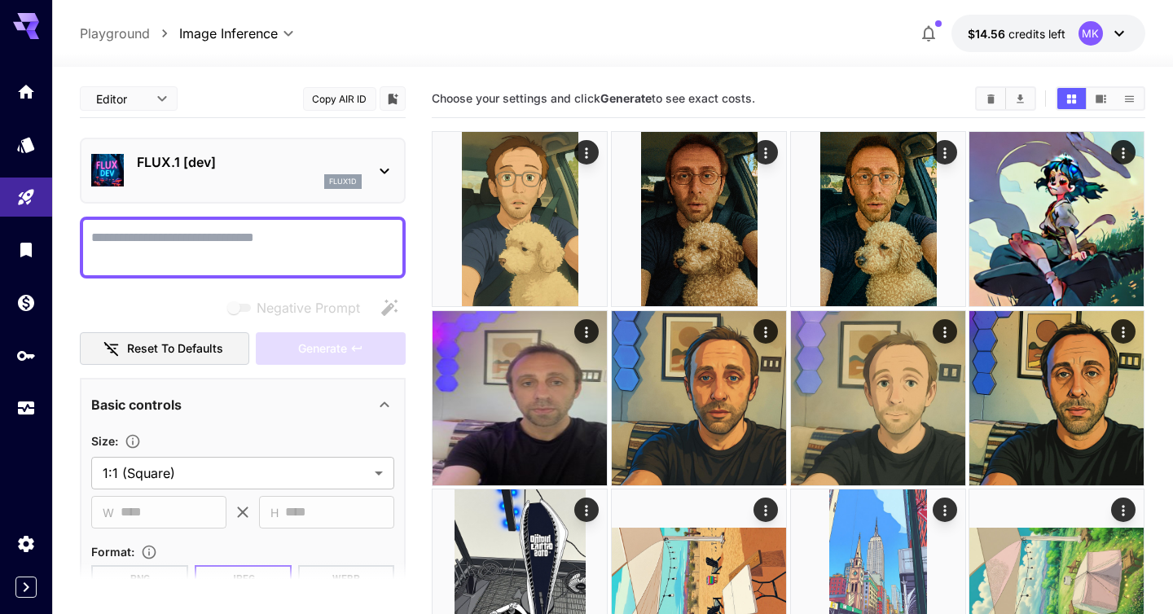
click at [145, 160] on span "JSON" at bounding box center [129, 162] width 72 height 20
type input "****"
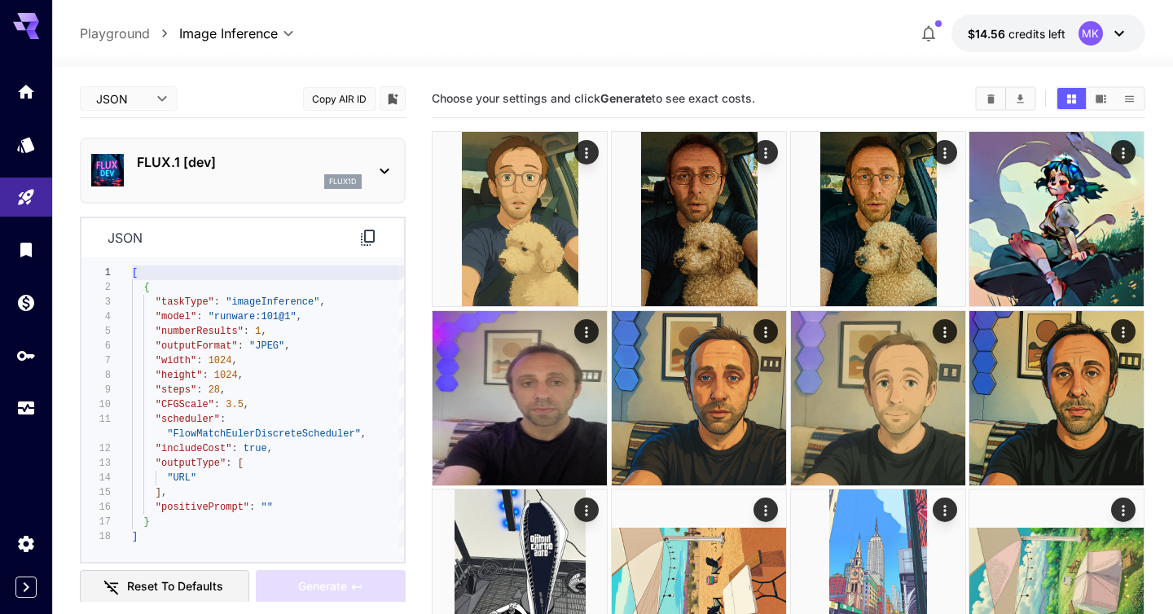
click at [253, 170] on p "FLUX.1 [dev]" at bounding box center [249, 162] width 225 height 20
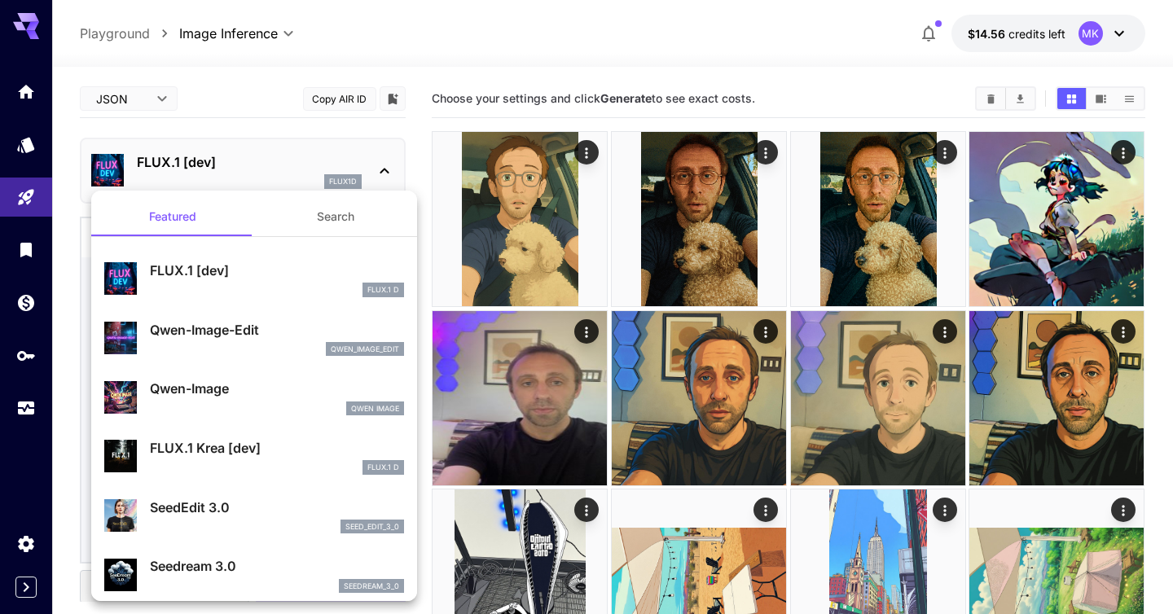
click at [235, 266] on p "FLUX.1 [dev]" at bounding box center [277, 271] width 254 height 20
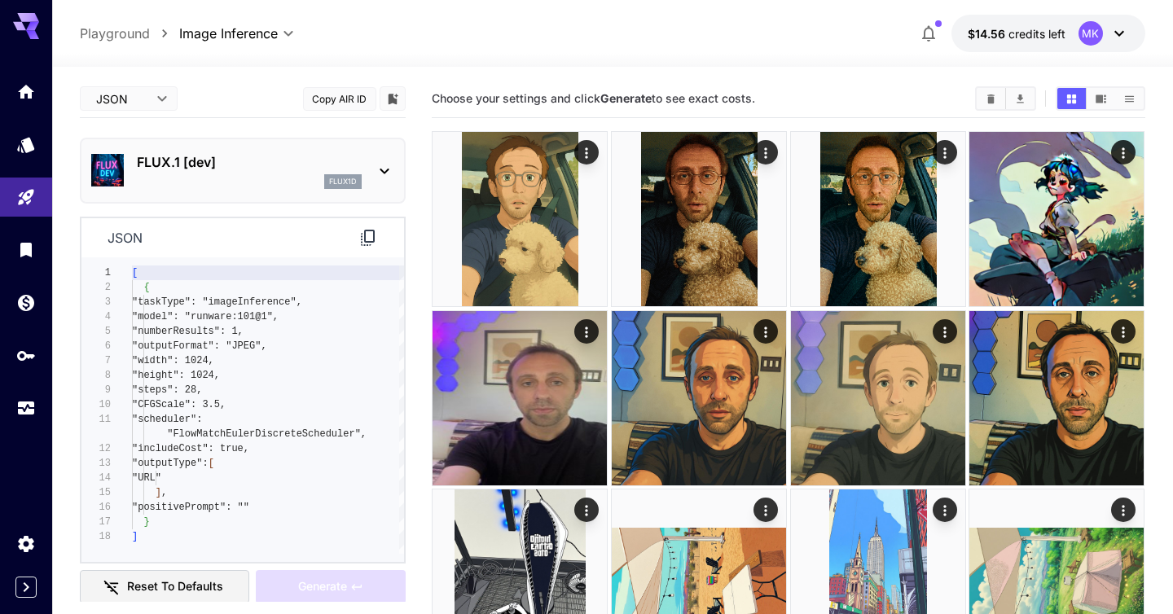
scroll to position [750, 0]
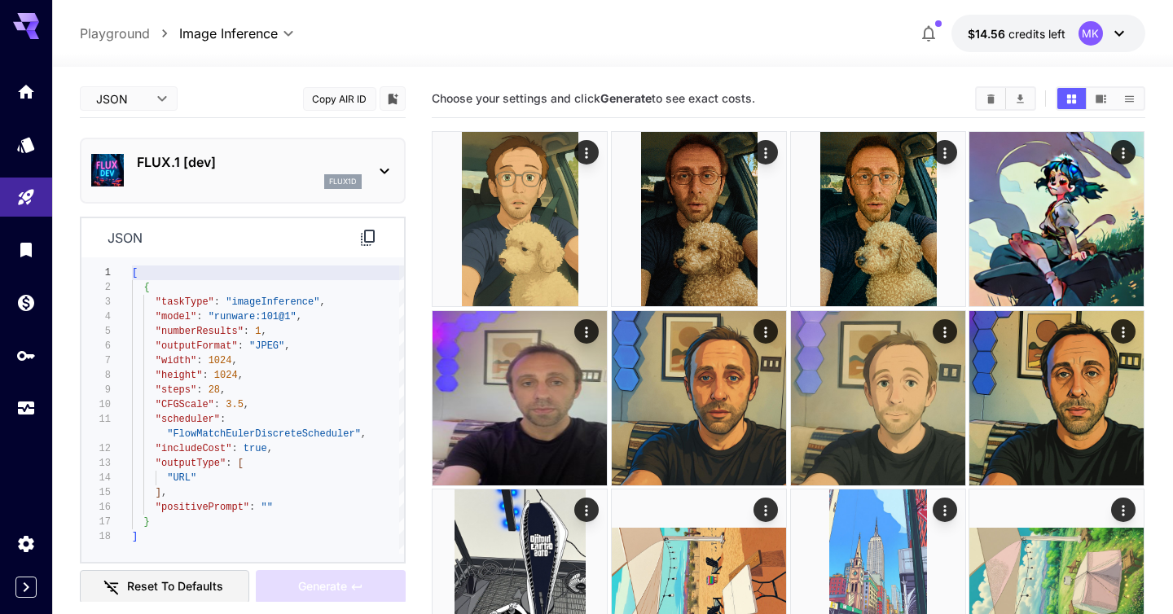
click at [232, 167] on p "FLUX.1 [dev]" at bounding box center [249, 162] width 225 height 20
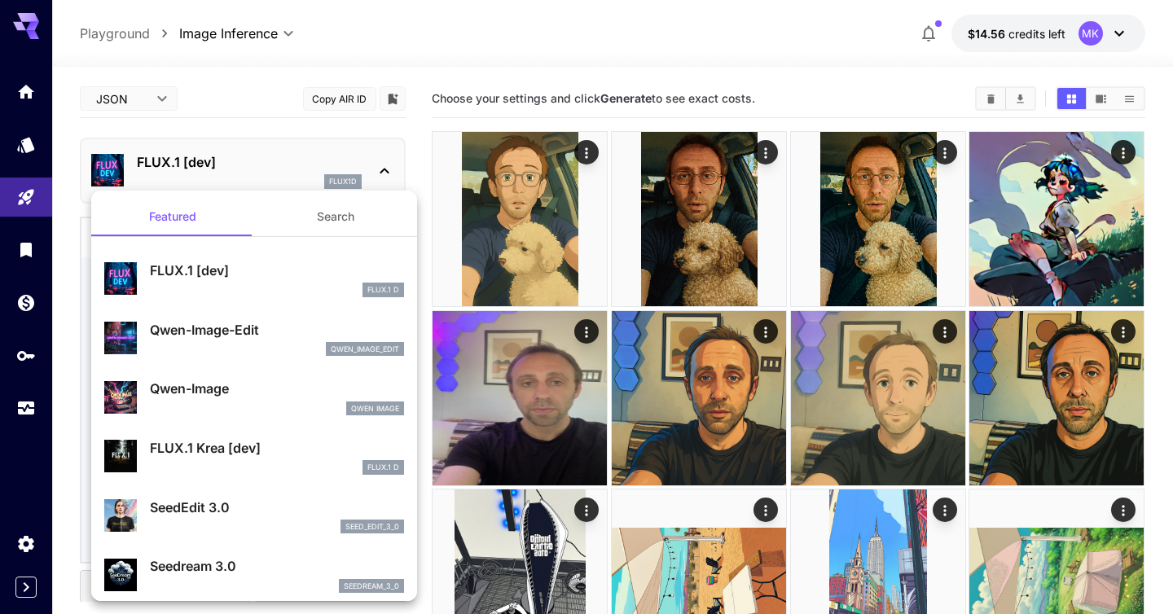
click at [207, 493] on div "SeedEdit 3.0 seed_edit_3_0" at bounding box center [254, 516] width 300 height 50
type input "***"
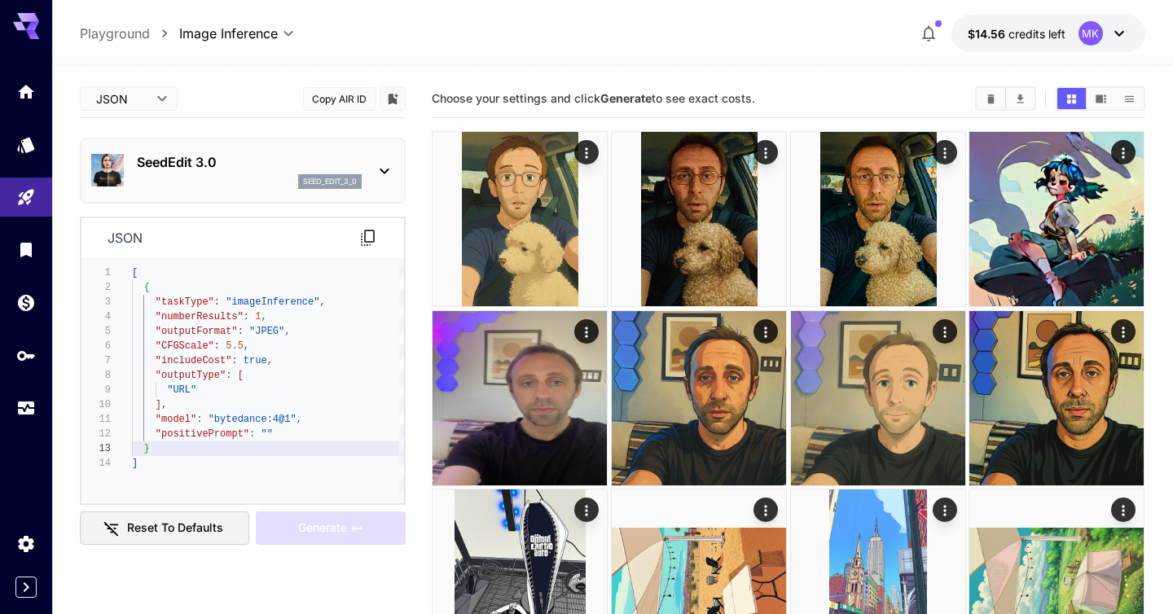
type textarea "**********"
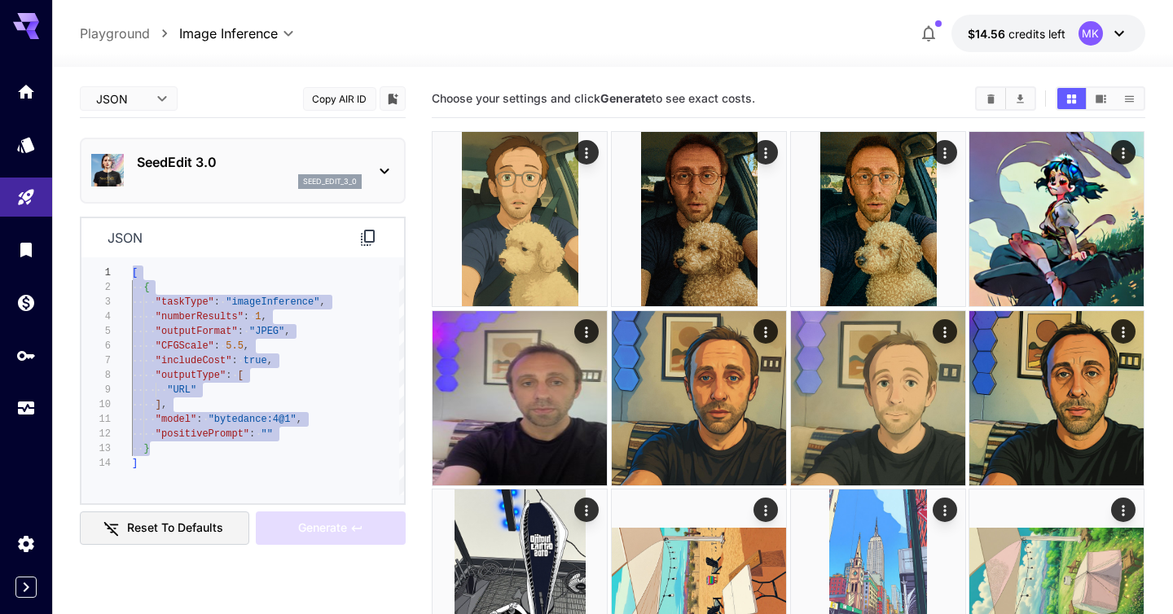
scroll to position [15, 0]
drag, startPoint x: 186, startPoint y: 456, endPoint x: 114, endPoint y: 286, distance: 184.7
click at [132, 286] on div "[ { "taskType" : "imageInference" , "numberResults" : 1 , "outputFormat" : "JPE…" at bounding box center [268, 381] width 272 height 230
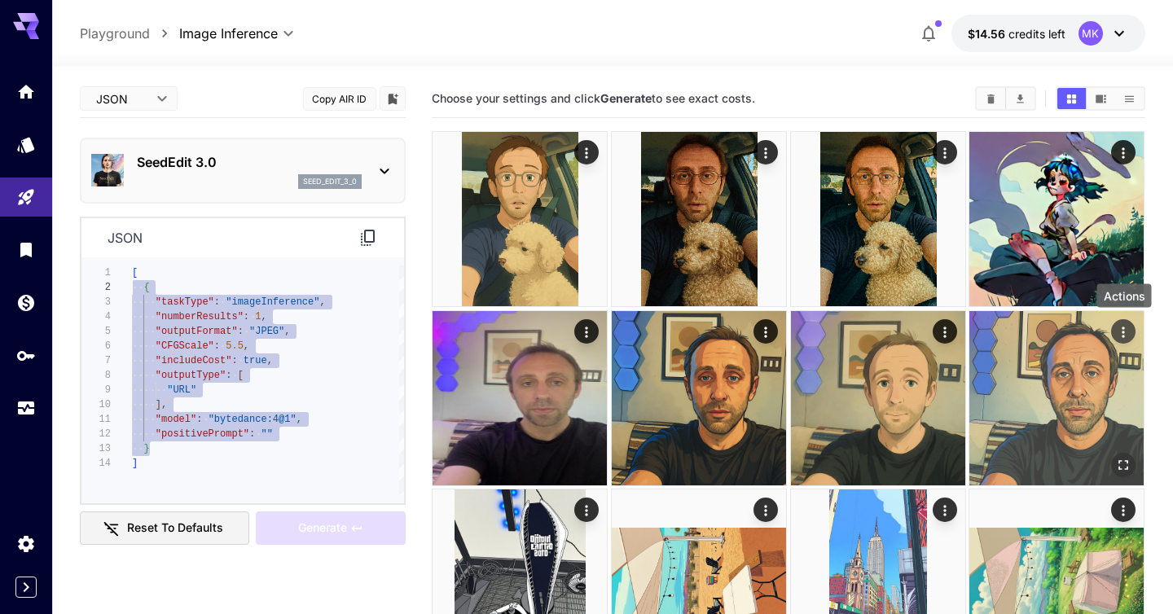
click at [1126, 335] on icon "Actions" at bounding box center [1124, 331] width 16 height 16
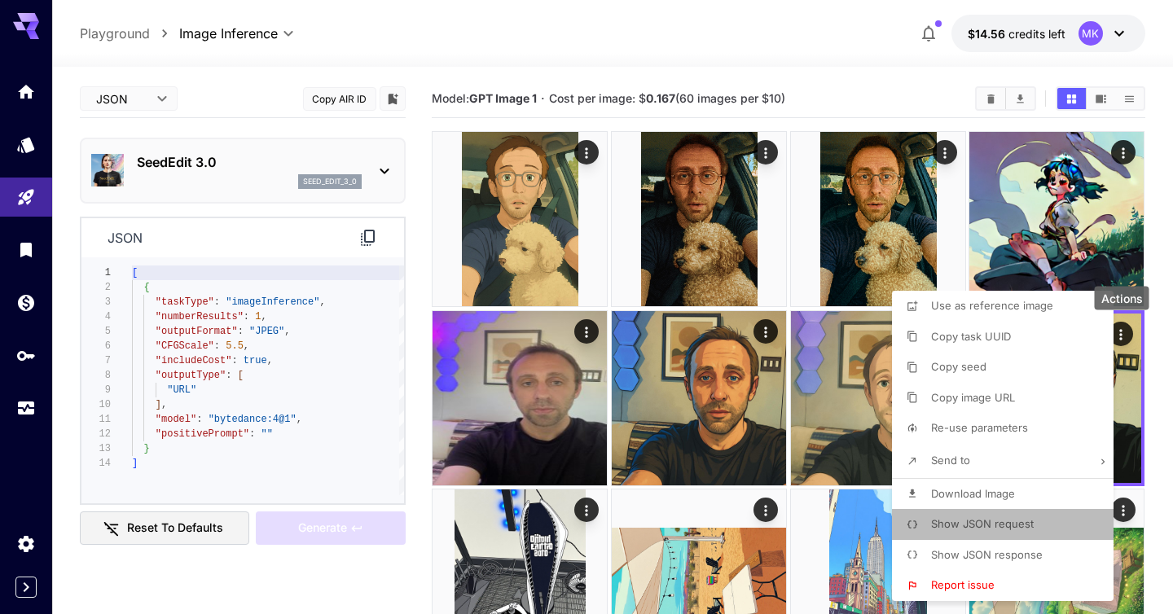
click at [966, 528] on span "Show JSON request" at bounding box center [982, 523] width 103 height 13
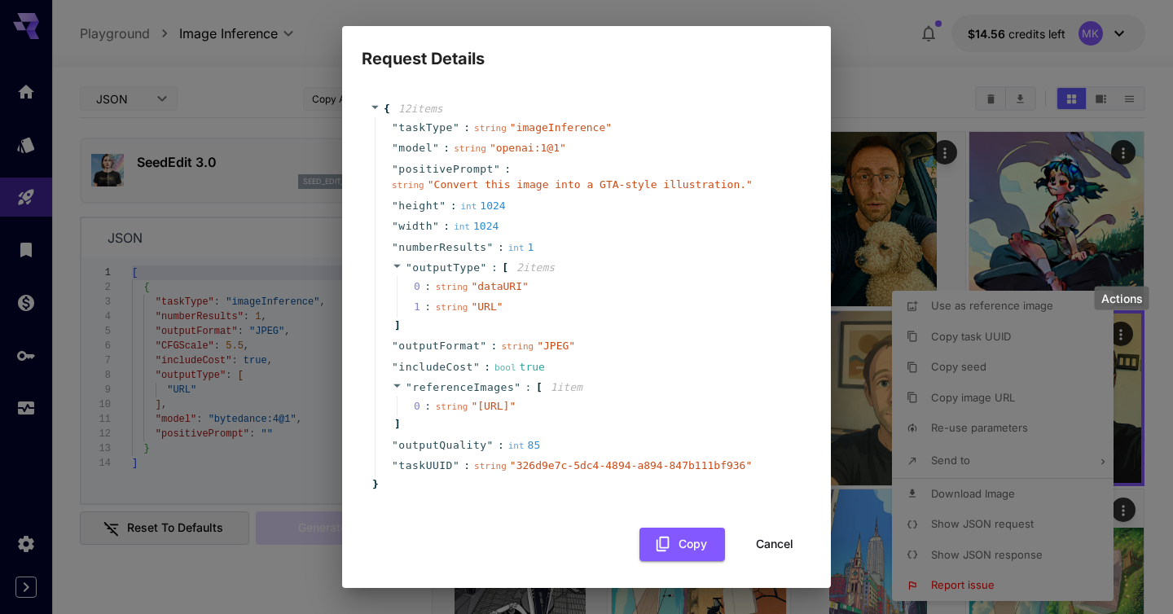
click at [853, 55] on div "Request Details { 12 item s " taskType " : string " imageInference " " model " …" at bounding box center [586, 307] width 1173 height 614
click at [780, 558] on div "{ 12 item s " taskType " : string " imageInference " " model " : string " opena…" at bounding box center [587, 323] width 450 height 477
click at [774, 561] on button "Cancel" at bounding box center [774, 544] width 73 height 33
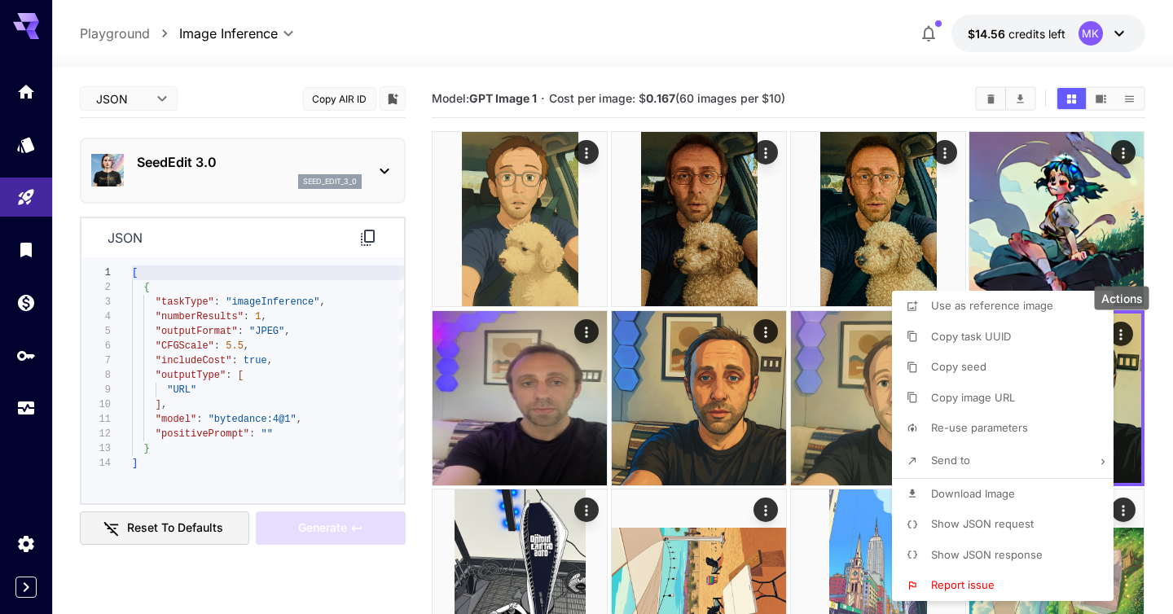
click at [847, 62] on div at bounding box center [586, 307] width 1173 height 614
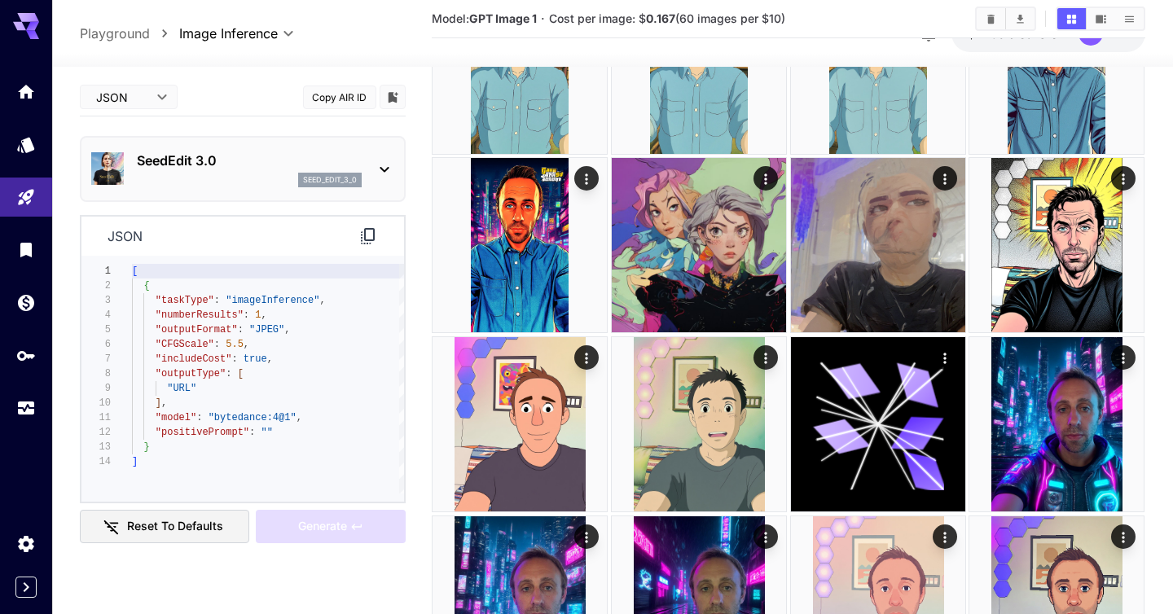
scroll to position [0, 0]
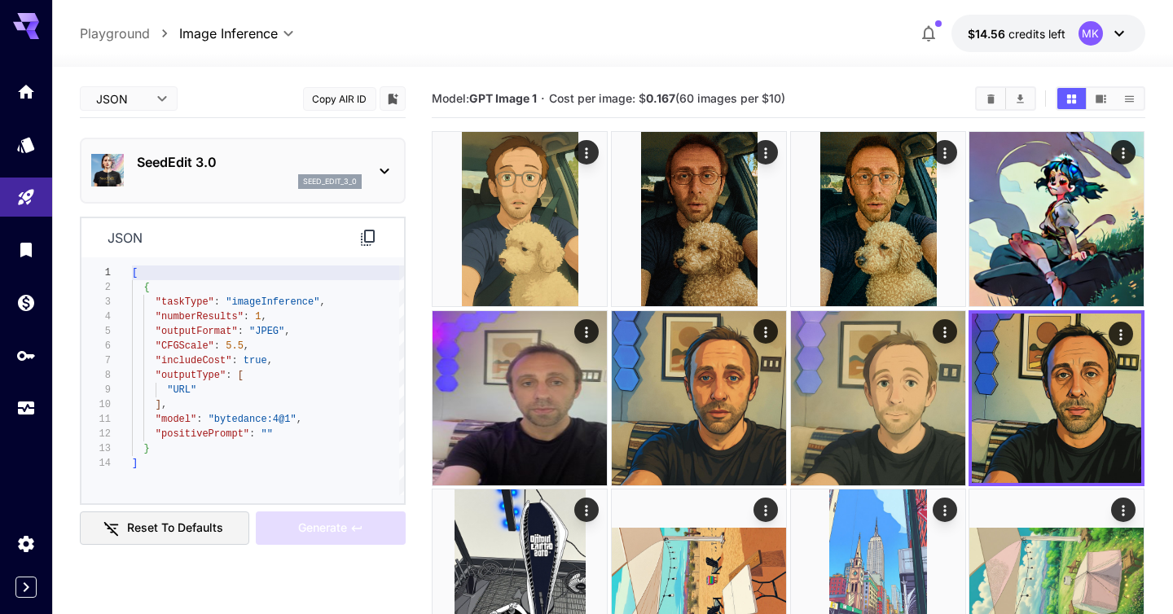
click at [210, 159] on p "SeedEdit 3.0" at bounding box center [249, 162] width 225 height 20
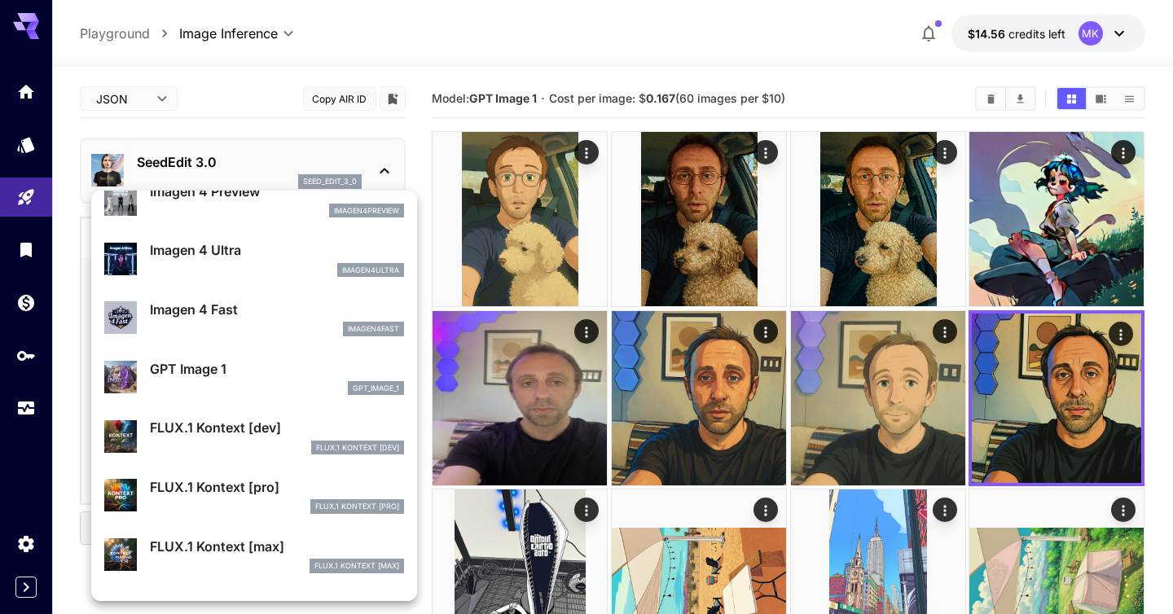
scroll to position [727, 0]
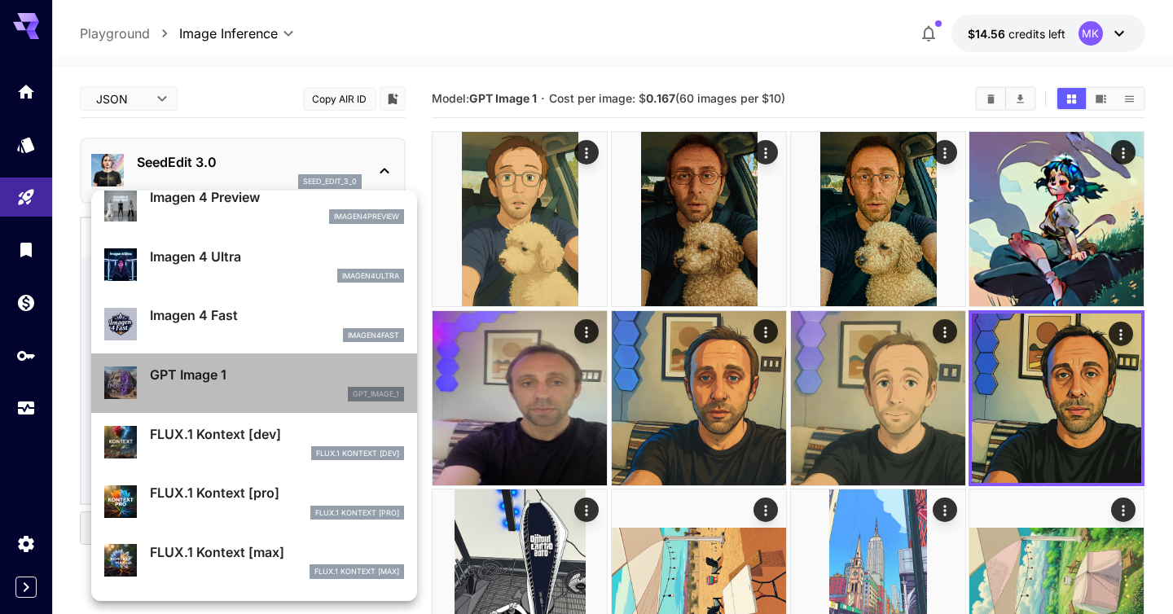
click at [198, 372] on p "GPT Image 1" at bounding box center [277, 375] width 254 height 20
